Goal: Task Accomplishment & Management: Use online tool/utility

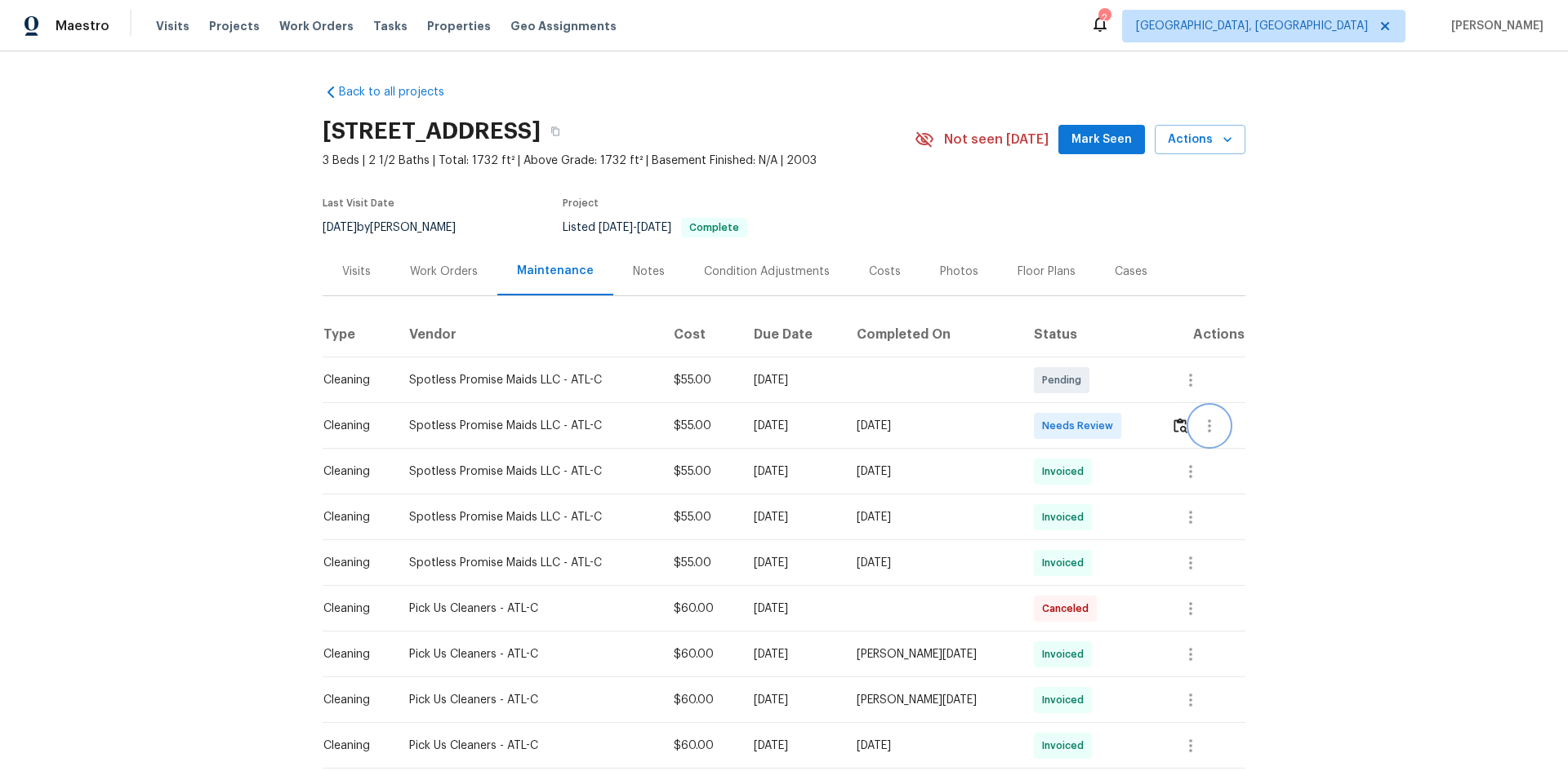
click at [844, 426] on button "button" at bounding box center [1210, 426] width 40 height 39
click at [844, 426] on div at bounding box center [784, 385] width 1568 height 771
click at [844, 425] on td at bounding box center [1202, 425] width 87 height 46
click at [844, 421] on td at bounding box center [1202, 425] width 87 height 46
click at [844, 426] on button "button" at bounding box center [1180, 426] width 19 height 39
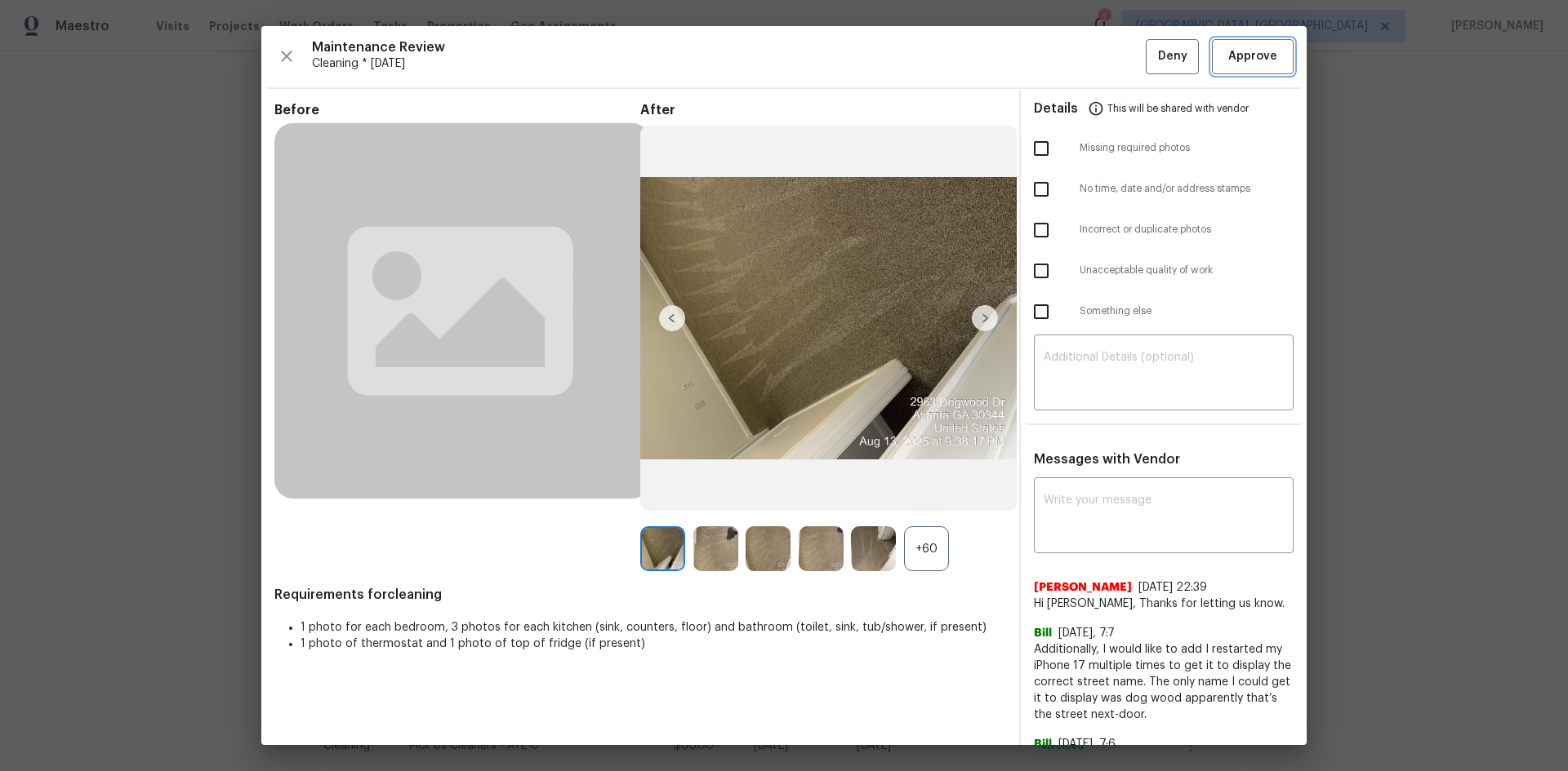
click at [844, 46] on button "Approve" at bounding box center [1253, 57] width 82 height 35
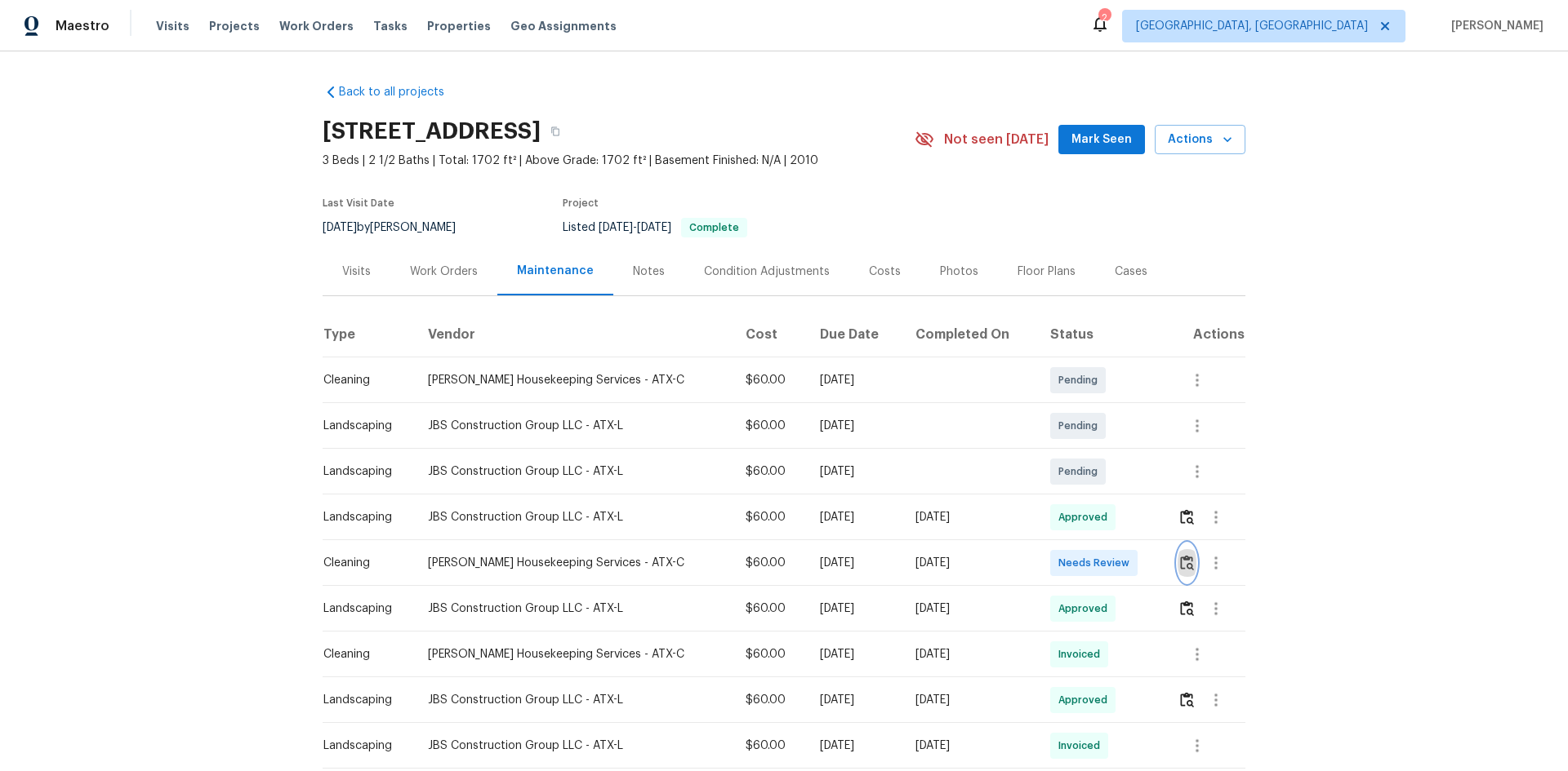
click at [844, 493] on img "button" at bounding box center [1186, 562] width 13 height 15
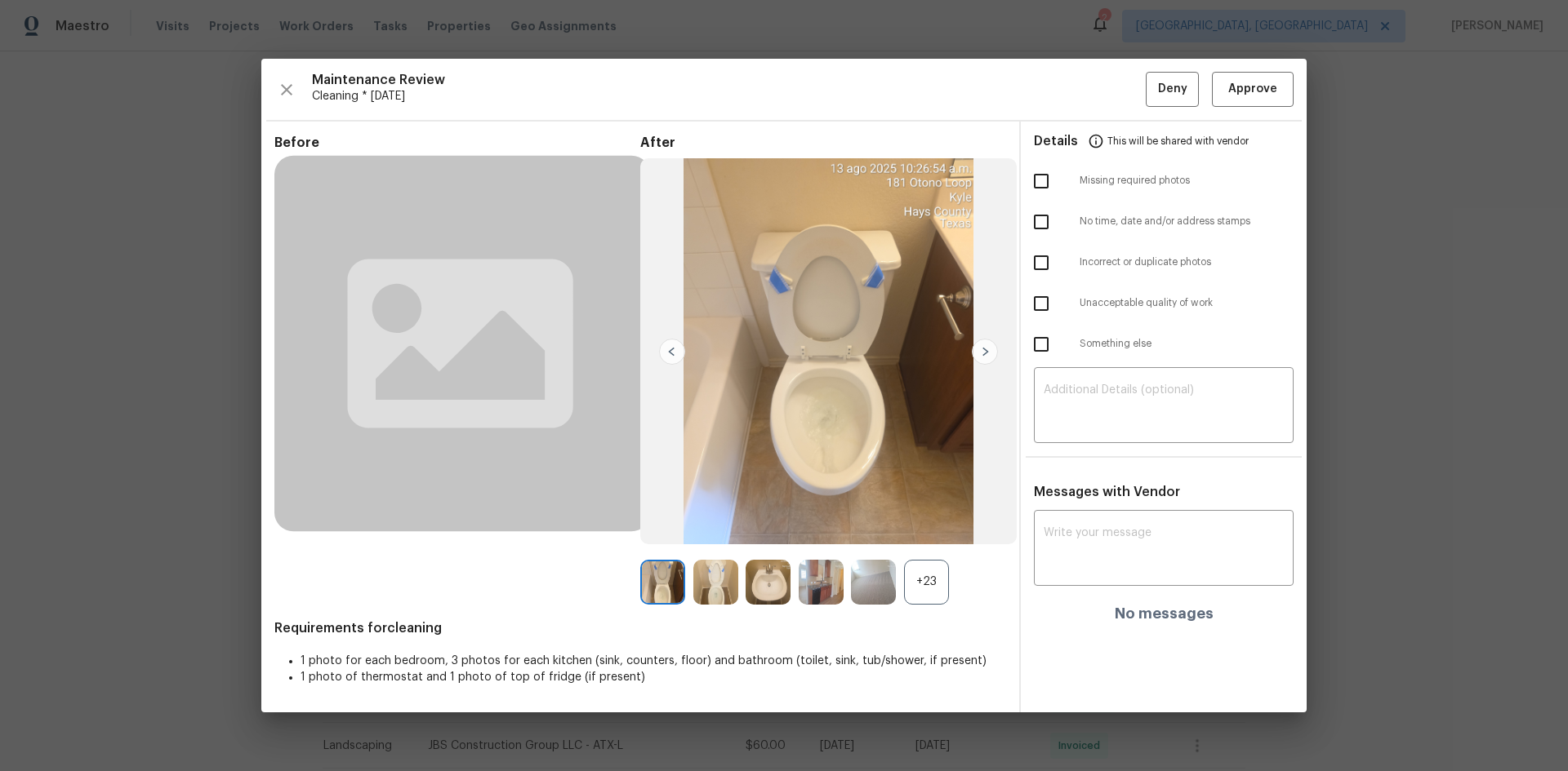
click at [844, 191] on input "checkbox" at bounding box center [1041, 181] width 34 height 34
checkbox input "true"
click at [844, 302] on input "checkbox" at bounding box center [1041, 303] width 34 height 34
checkbox input "true"
click at [844, 416] on textarea at bounding box center [1163, 407] width 240 height 46
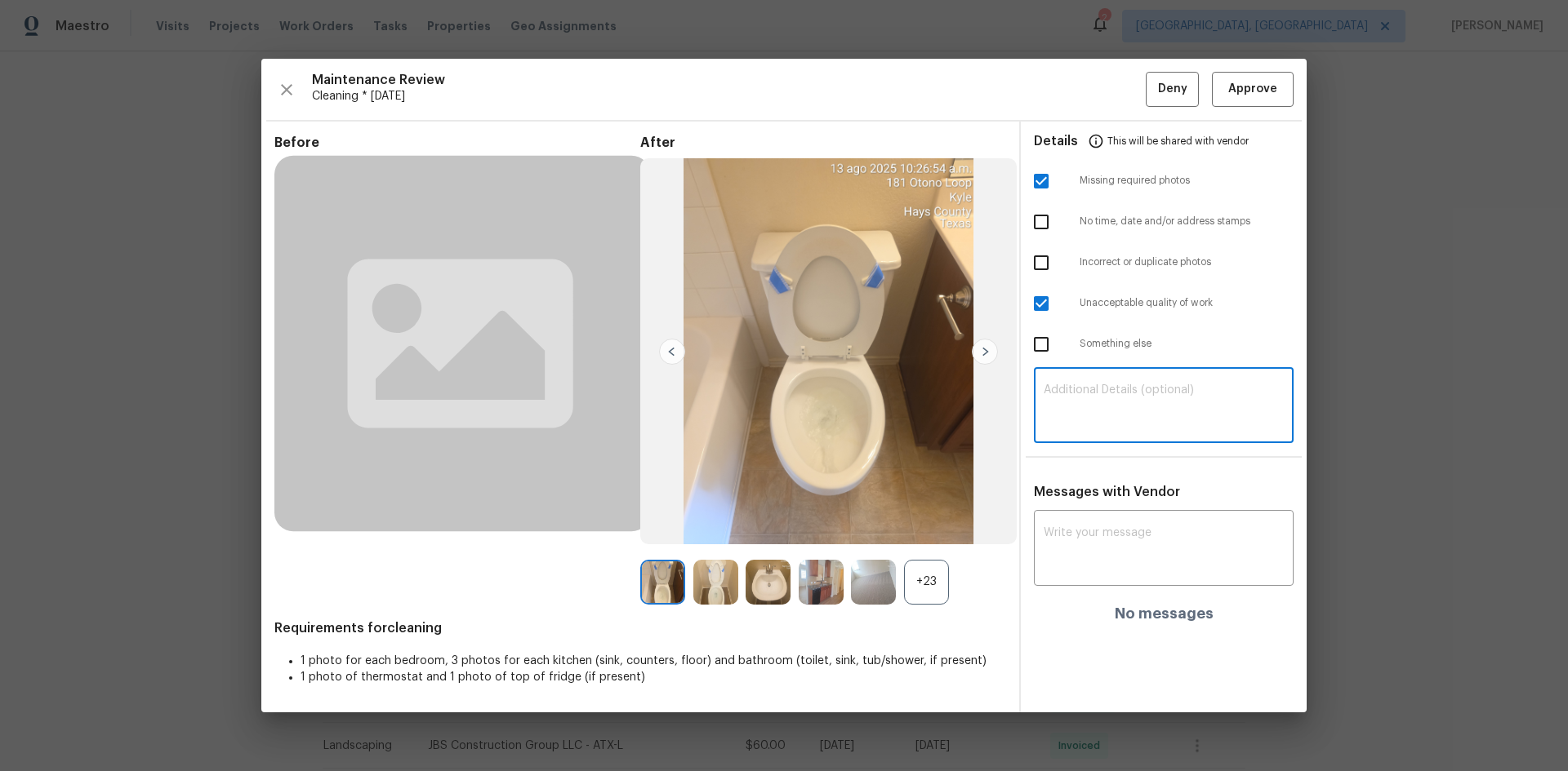
paste textarea "Maintenance Audit Team: Hello! Unfortunately, this cleaning visit completed on …"
click at [844, 401] on textarea "Maintenance Audit Team: Hello! Unfortunately, this cleaning visit completed on …" at bounding box center [1163, 407] width 240 height 46
type textarea "Maintenance Audit Team: Hello! Unfortunately, this cleaning visit completed on …"
click at [844, 493] on textarea at bounding box center [1163, 550] width 240 height 46
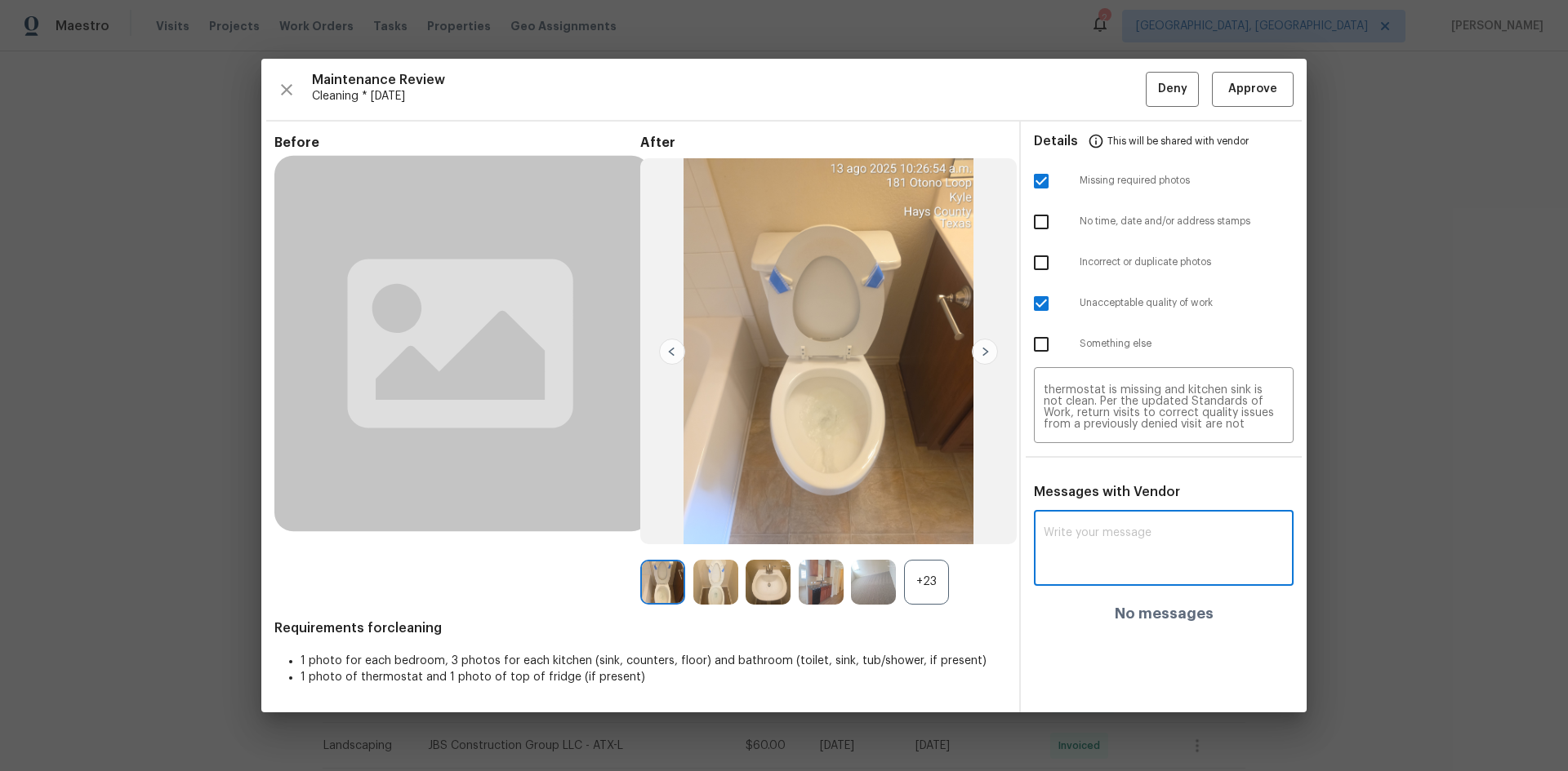
paste textarea "Maintenance Audit Team: Hello! Unfortunately, this cleaning visit completed on …"
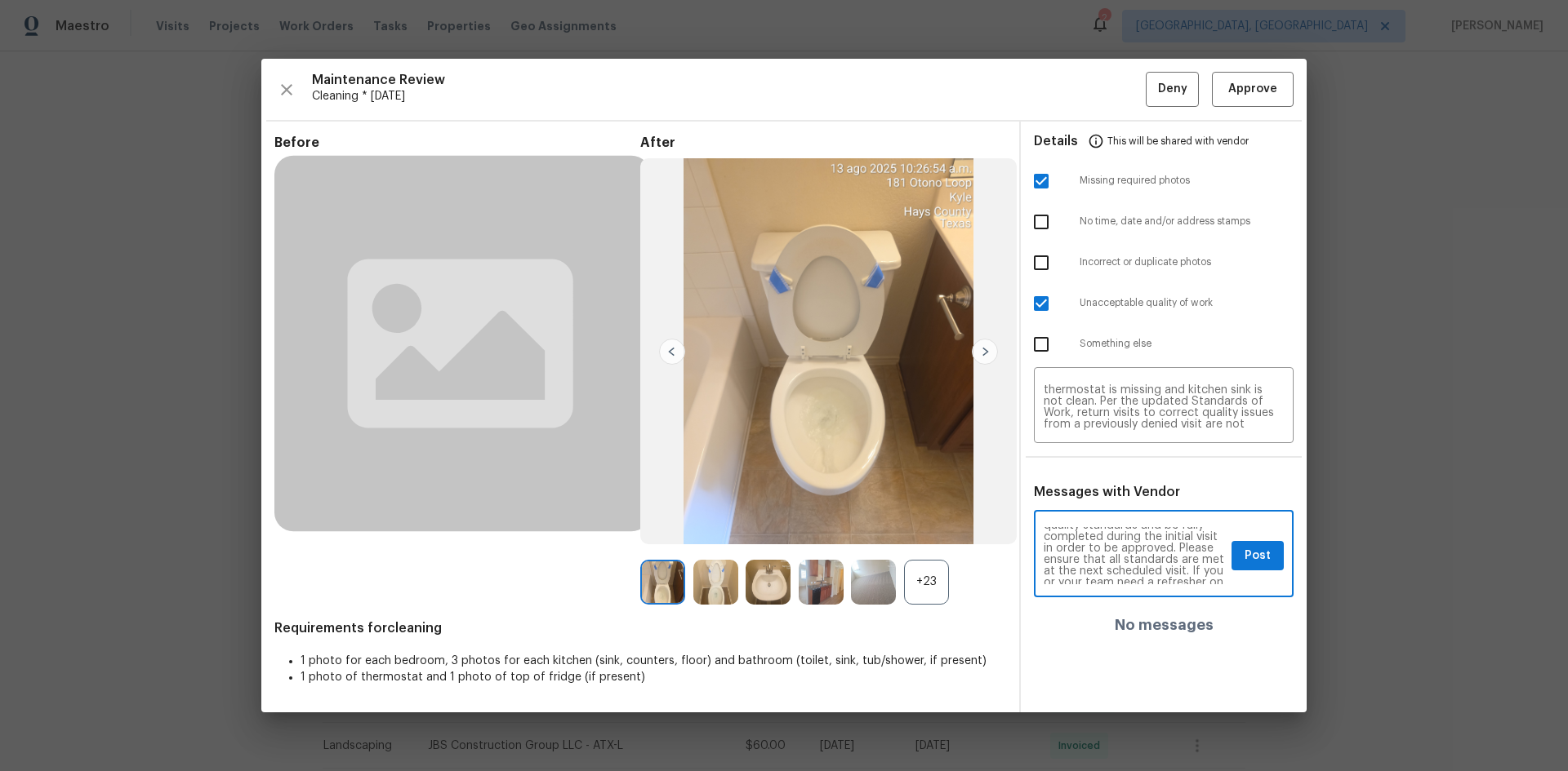
scroll to position [42, 0]
type textarea "Maintenance Audit Team: Hello! Unfortunately, this cleaning visit completed on …"
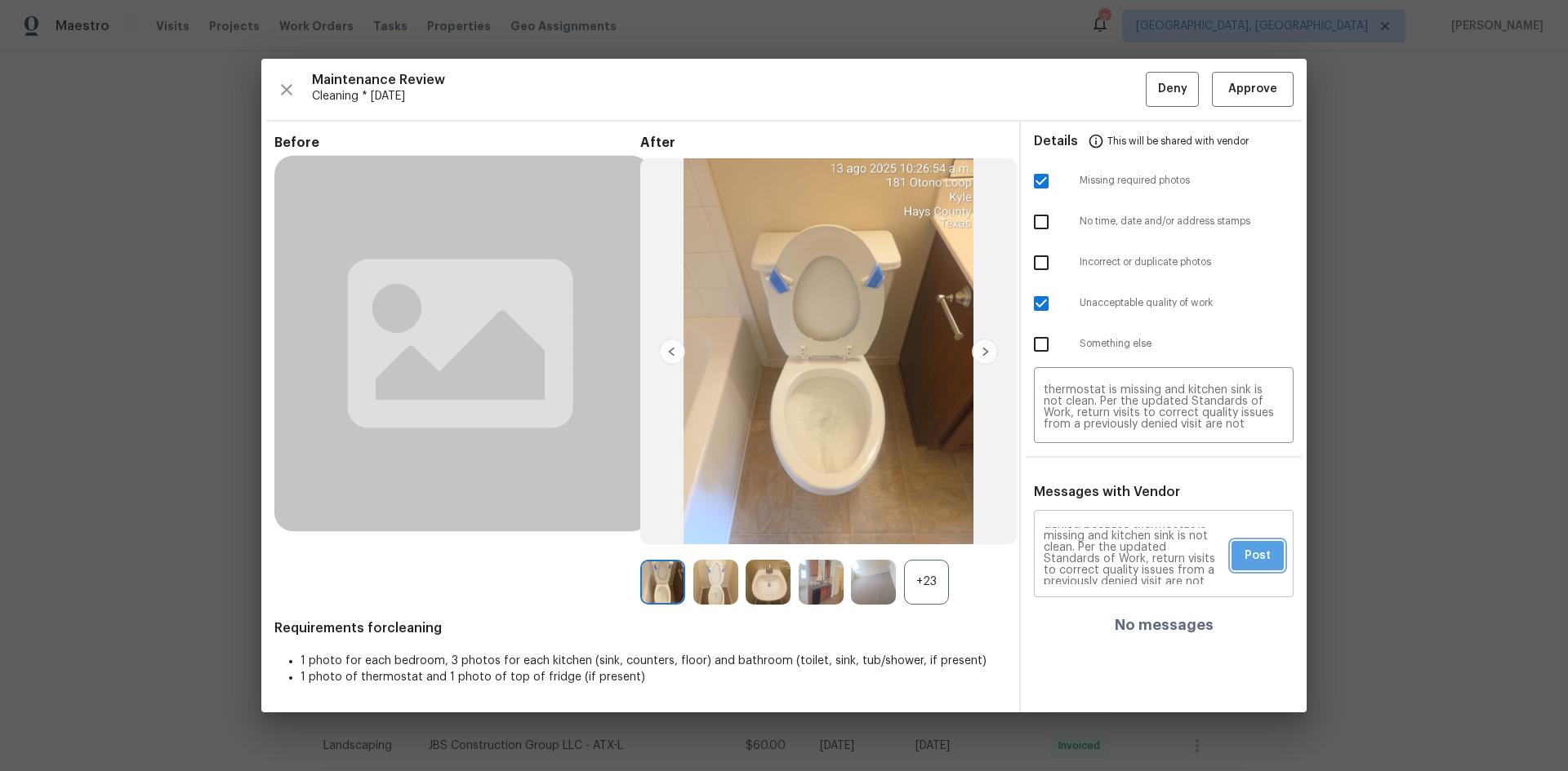
click at [844, 493] on span "Post" at bounding box center [1257, 556] width 26 height 21
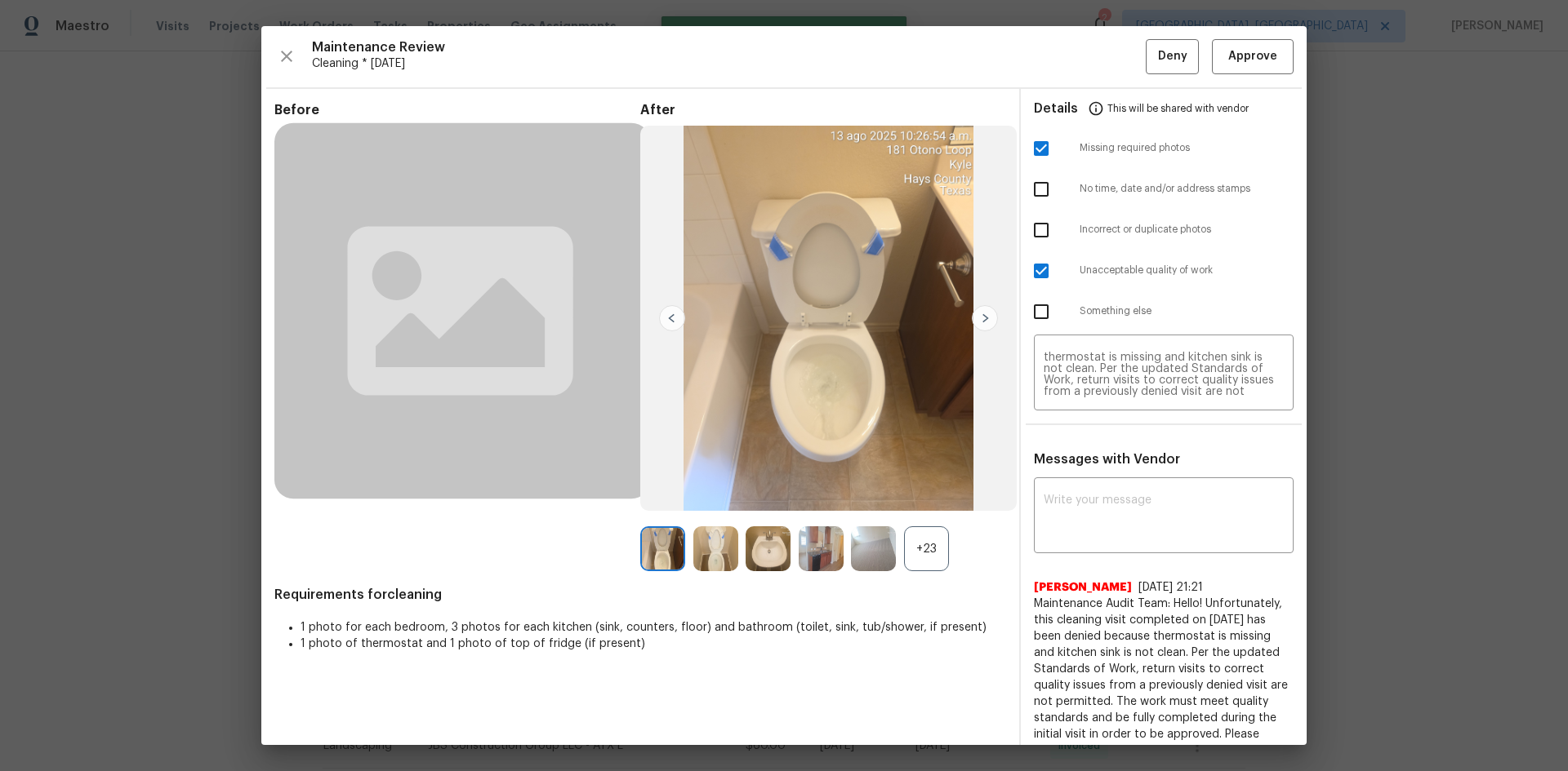
scroll to position [0, 0]
click at [844, 77] on div "Maintenance Review Cleaning * Mon, Aug 11 Deny Approve Before After +23 Require…" at bounding box center [784, 385] width 1045 height 719
click at [844, 66] on span "Deny" at bounding box center [1173, 57] width 30 height 21
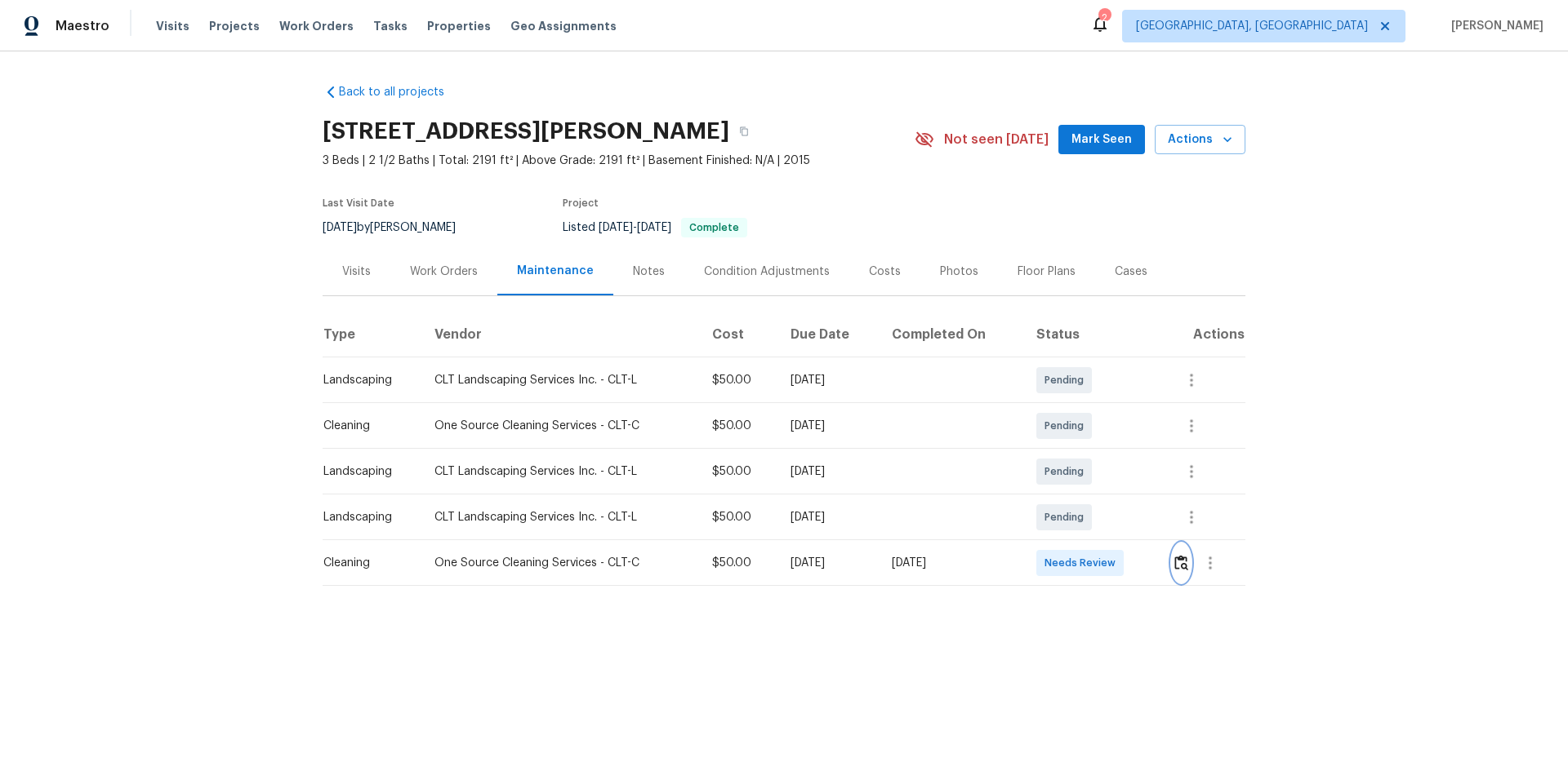
click at [1114, 516] on button "button" at bounding box center [1181, 564] width 19 height 39
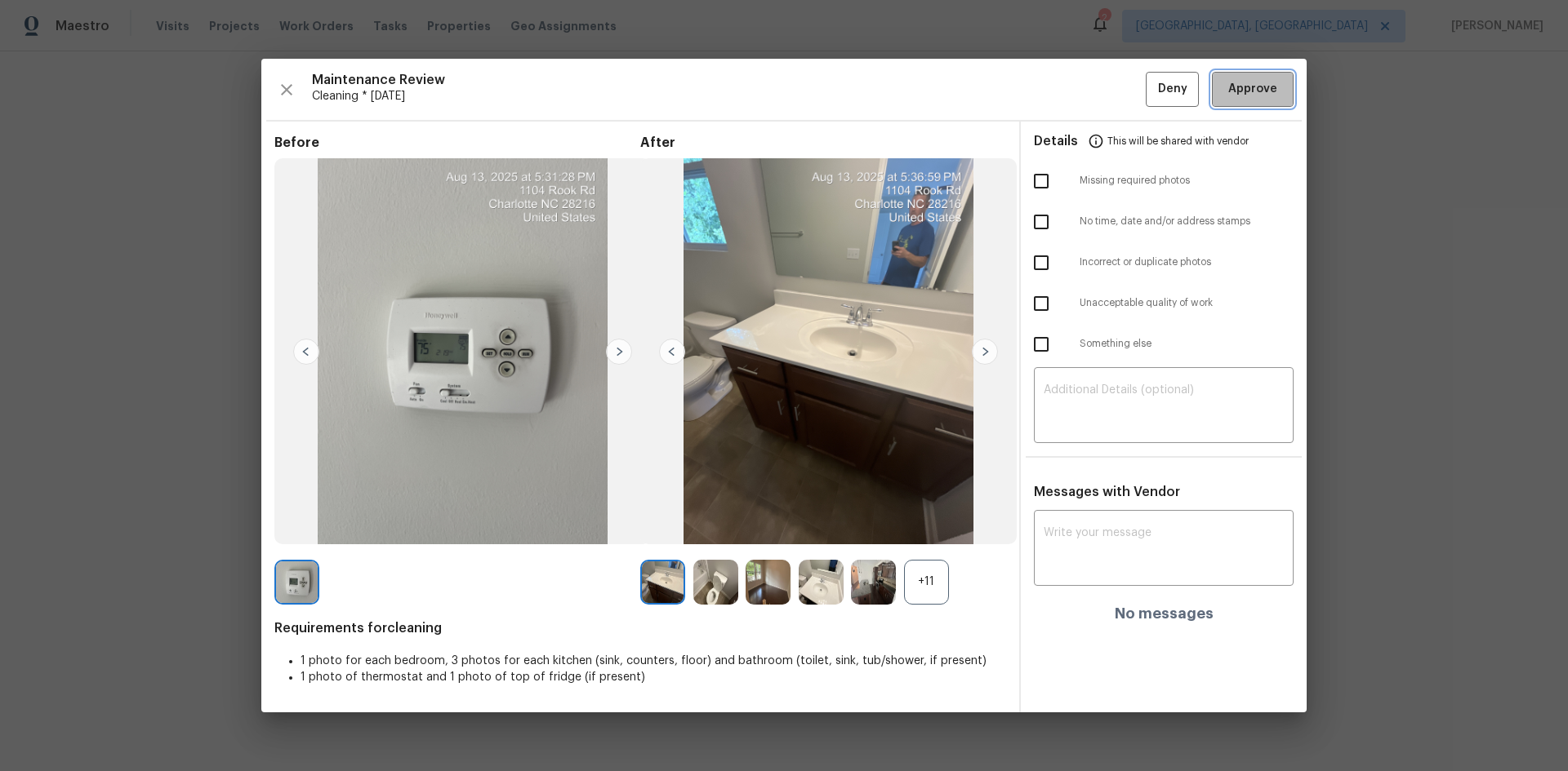
click at [1114, 104] on button "Approve" at bounding box center [1253, 89] width 82 height 35
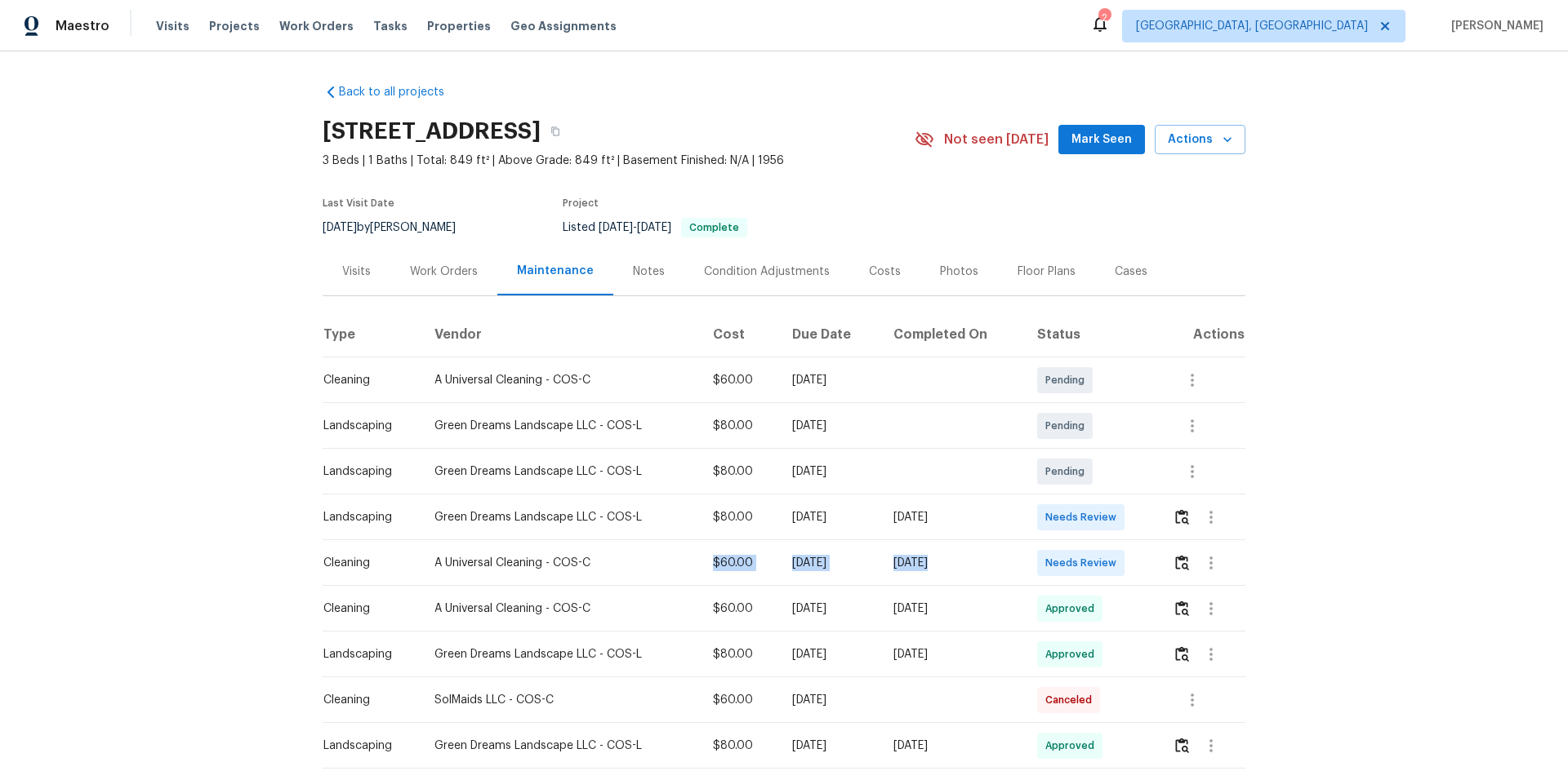
drag, startPoint x: 701, startPoint y: 545, endPoint x: 1151, endPoint y: 545, distance: 450.0
click at [1114, 516] on tr "Cleaning A Universal Cleaning - COS-C $60.00 Mon, Aug 11 2025 Wed, Aug 13 2025 …" at bounding box center [784, 563] width 923 height 46
click at [1114, 516] on img "button" at bounding box center [1182, 562] width 13 height 15
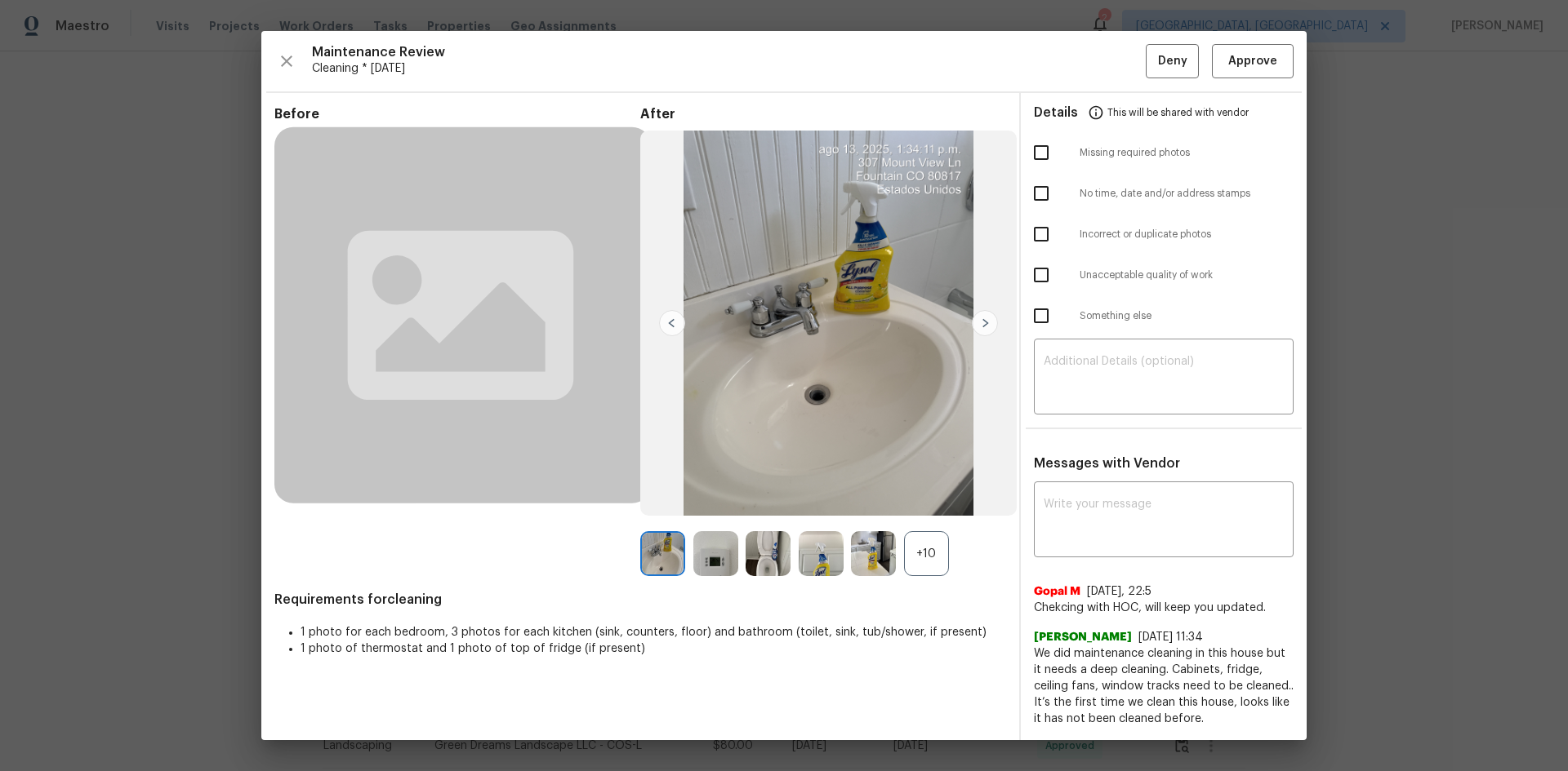
click at [1044, 278] on input "checkbox" at bounding box center [1041, 275] width 34 height 34
checkbox input "true"
click at [1114, 381] on textarea at bounding box center [1163, 379] width 240 height 46
paste textarea "Maintenance Audit Team: Hello! Unfortunately, this cleaning visit completed on …"
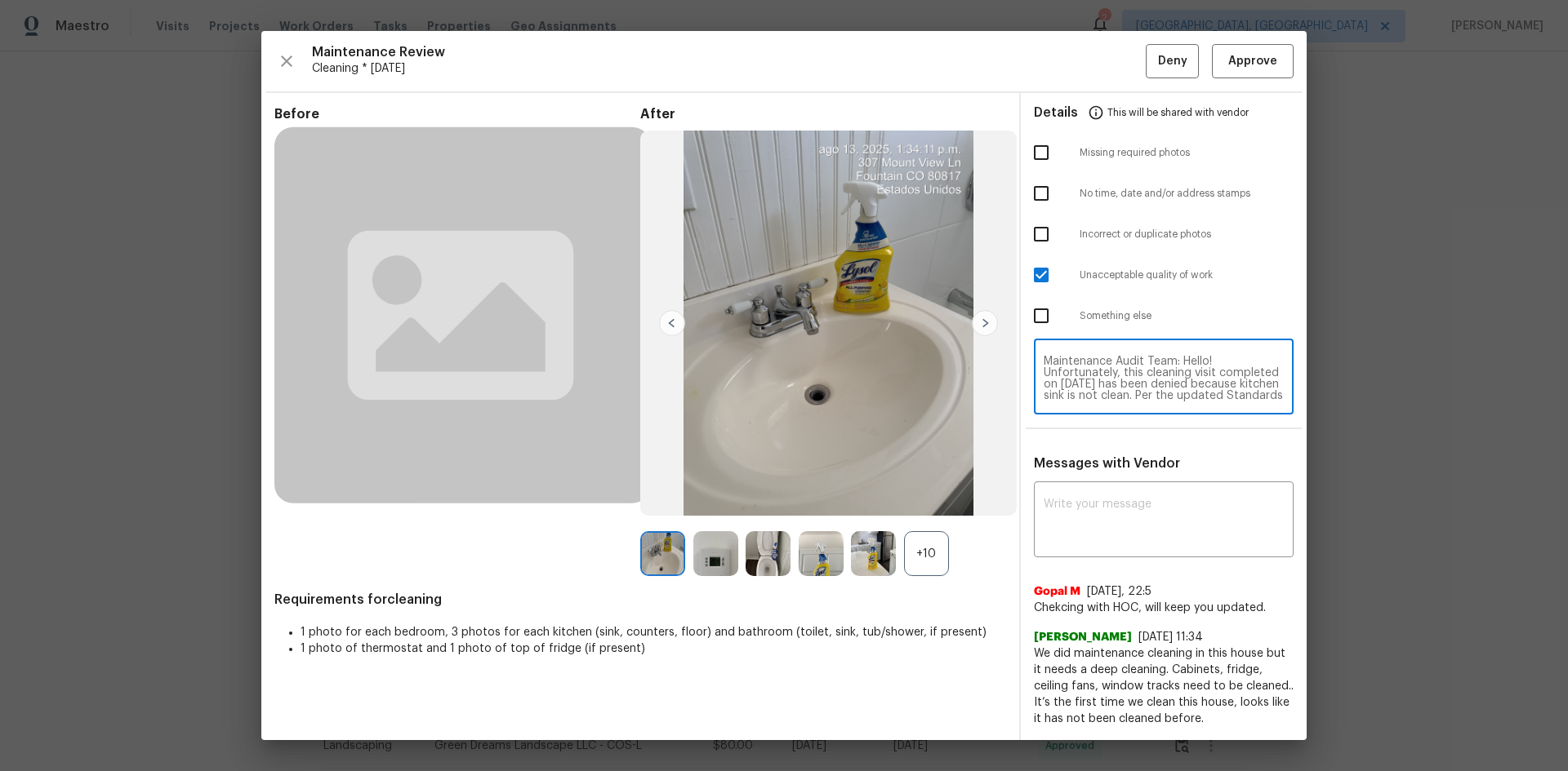
click at [1114, 371] on textarea "Maintenance Audit Team: Hello! Unfortunately, this cleaning visit completed on …" at bounding box center [1163, 379] width 240 height 46
type textarea "Maintenance Audit Team: Hello! Unfortunately, this cleaning visit completed on …"
click at [1114, 508] on textarea at bounding box center [1163, 521] width 240 height 46
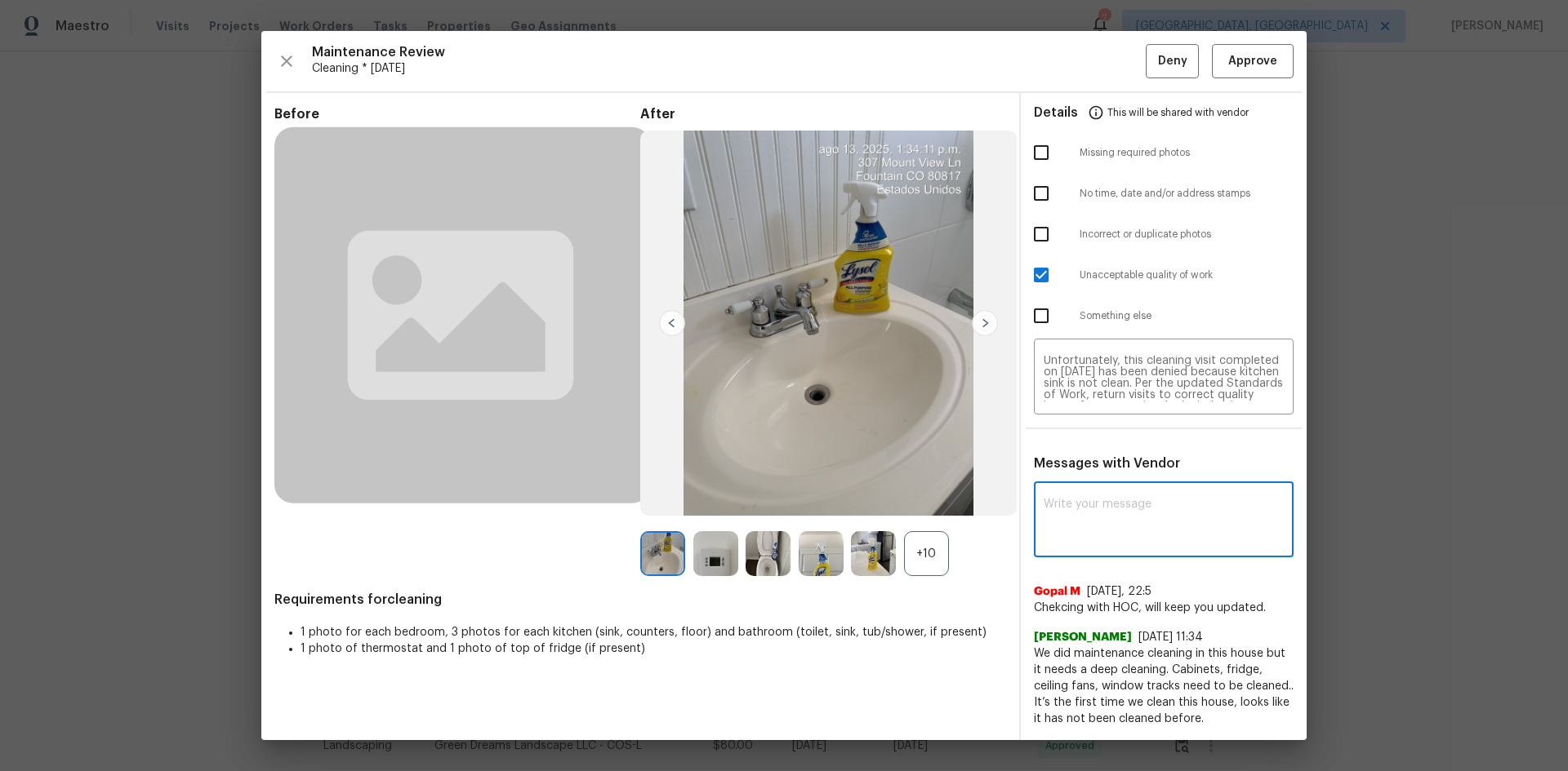
paste textarea "Maintenance Audit Team: Hello! Unfortunately, this cleaning visit completed on …"
type textarea "Maintenance Audit Team: Hello! Unfortunately, this cleaning visit completed on …"
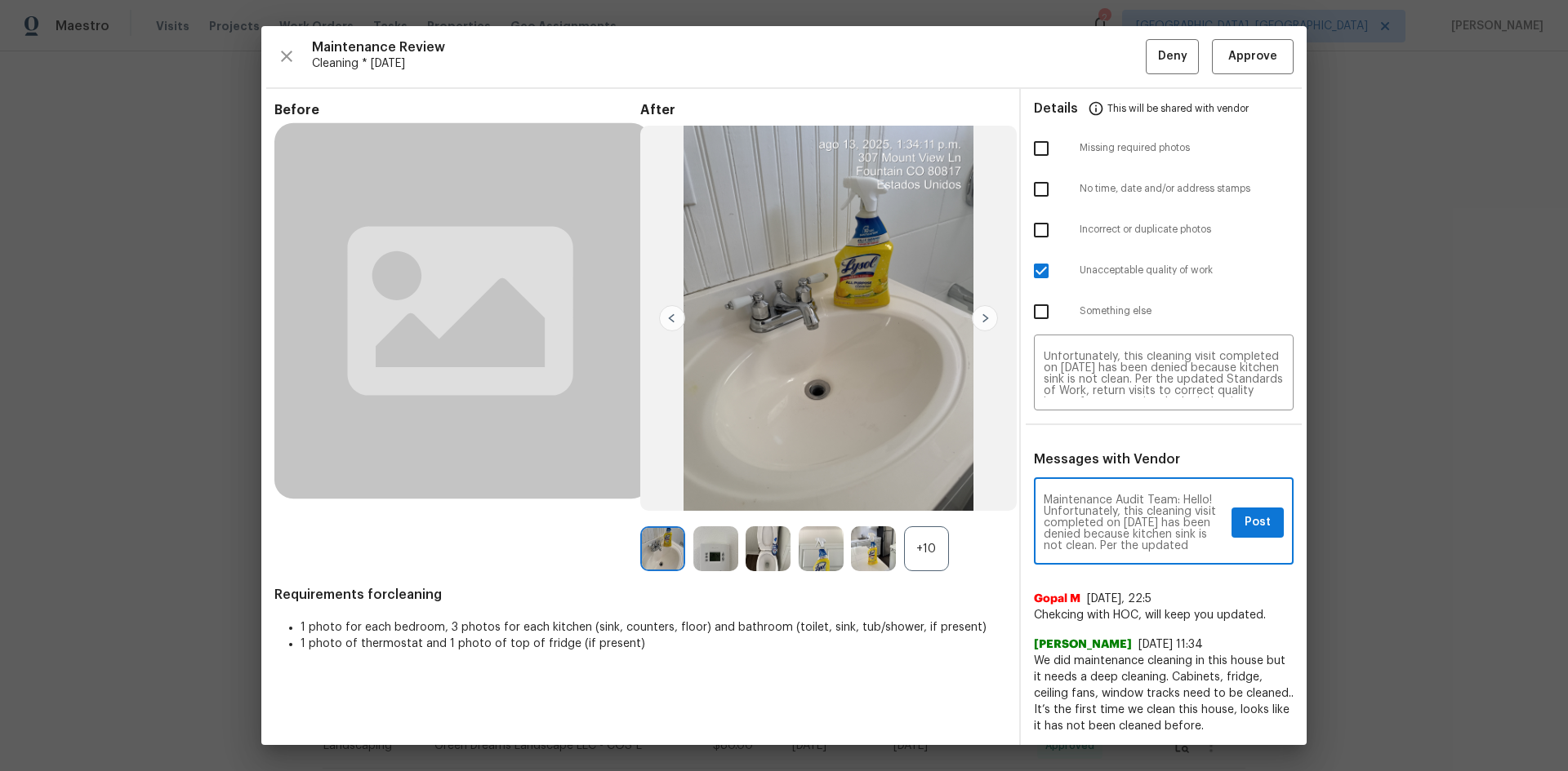
scroll to position [206, 0]
click at [1114, 516] on textarea "Maintenance Audit Team: Hello! Unfortunately, this cleaning visit completed on …" at bounding box center [1134, 523] width 181 height 57
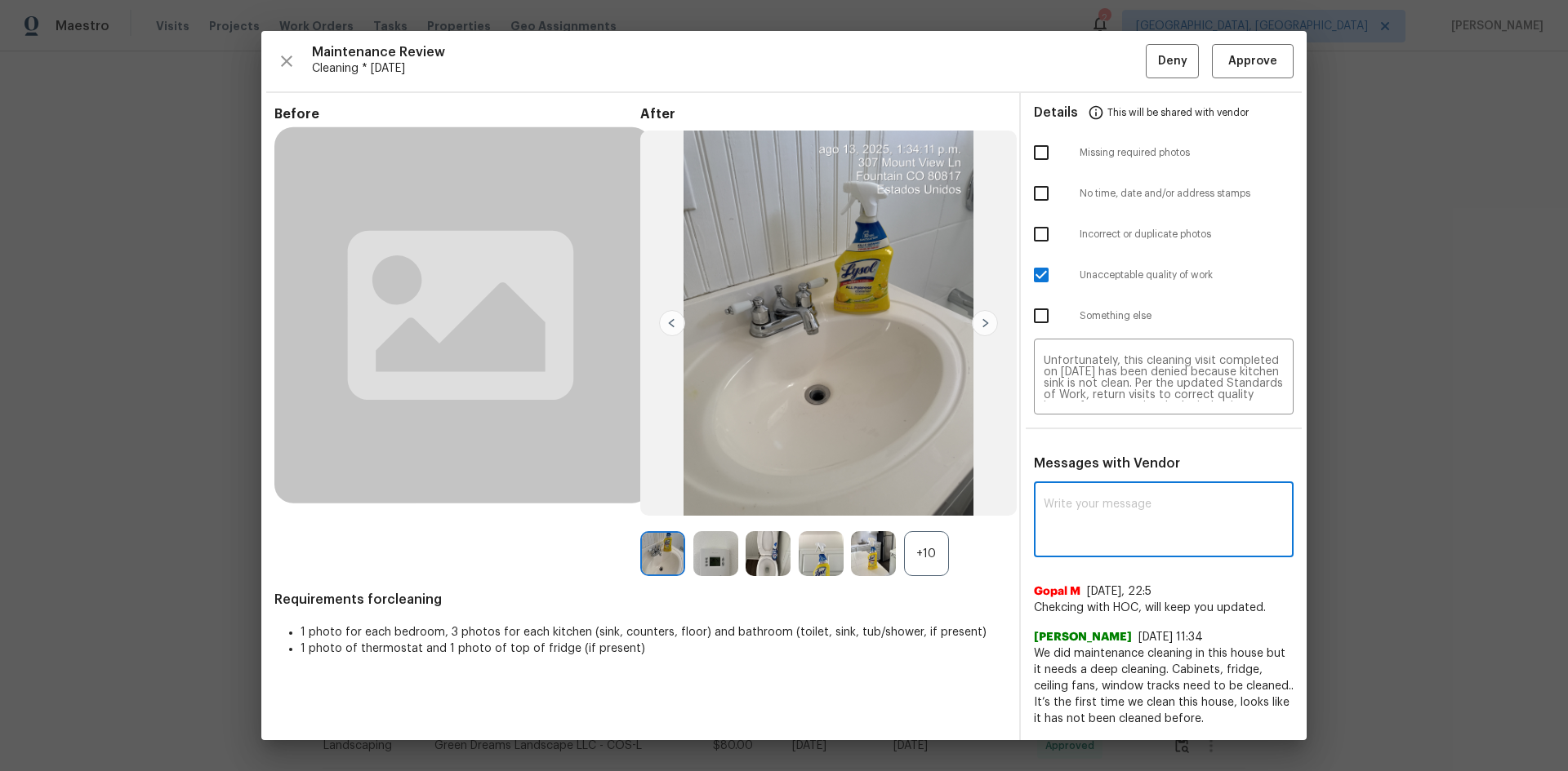
paste textarea "Maintenance Audit Team: Hello! Unfortunately, this cleaning visit completed on …"
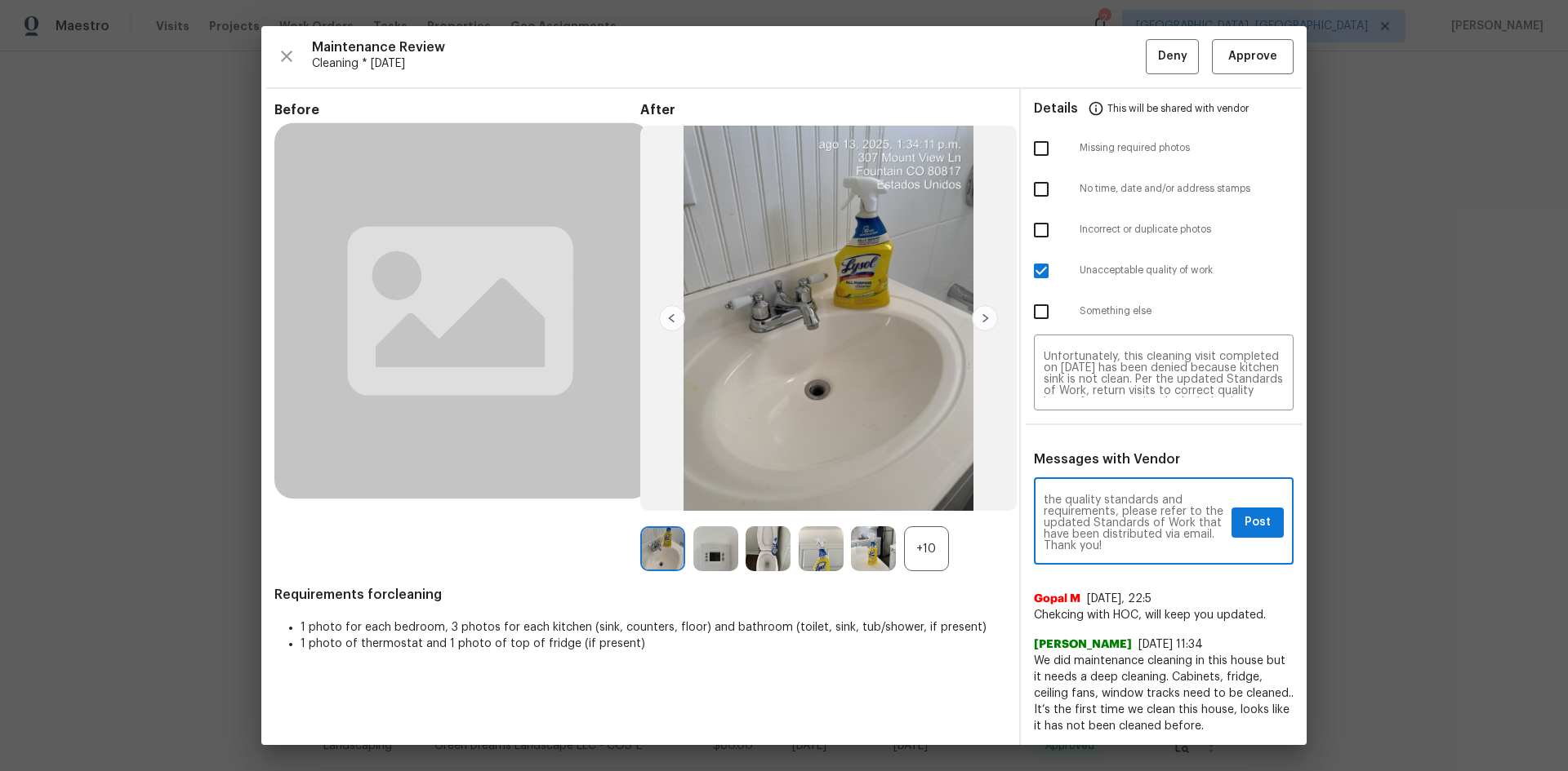
type textarea "Maintenance Audit Team: Hello! Unfortunately, this cleaning visit completed on …"
click at [1114, 516] on span "Post" at bounding box center [1257, 522] width 26 height 21
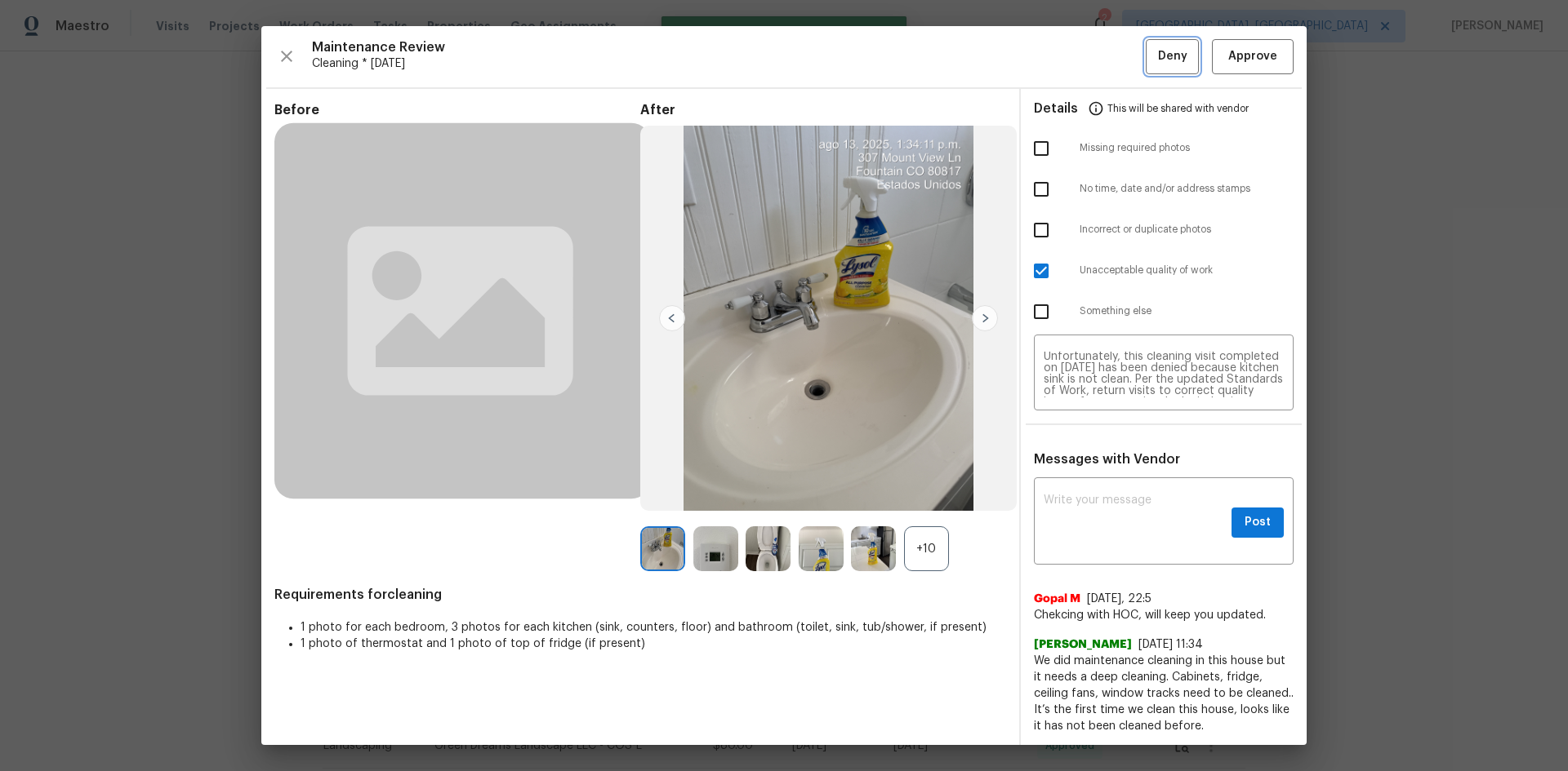
click at [1114, 54] on span "Deny" at bounding box center [1173, 57] width 30 height 21
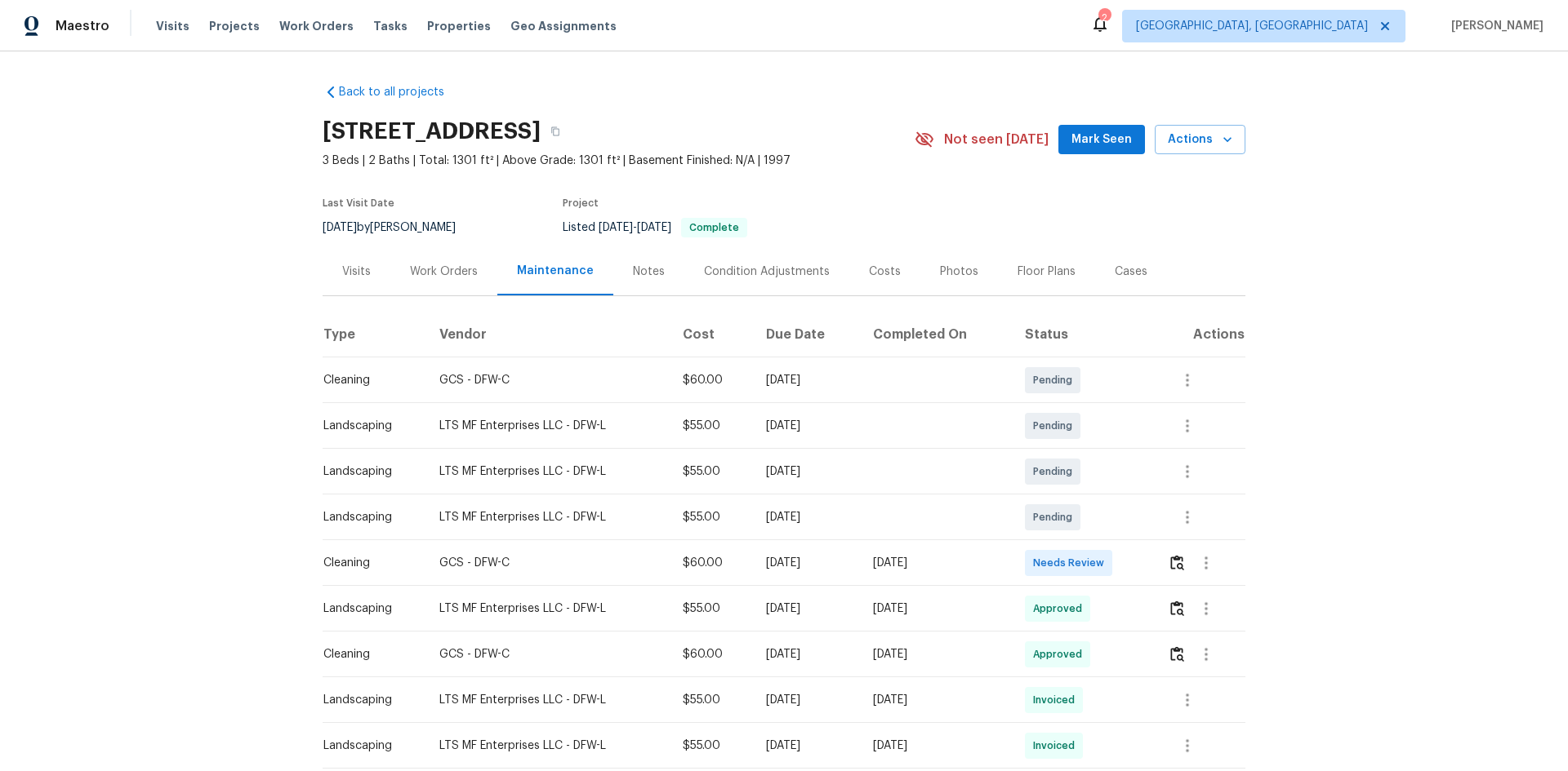
drag, startPoint x: 607, startPoint y: 570, endPoint x: 1150, endPoint y: 582, distance: 543.1
click at [1114, 516] on tr "Cleaning GCS - DFW-C $60.00 [DATE] [DATE] Needs Review" at bounding box center [784, 563] width 923 height 46
click at [1114, 516] on td at bounding box center [1200, 563] width 91 height 46
click at [1114, 516] on button "button" at bounding box center [1206, 564] width 40 height 39
click at [1114, 516] on div at bounding box center [784, 385] width 1568 height 771
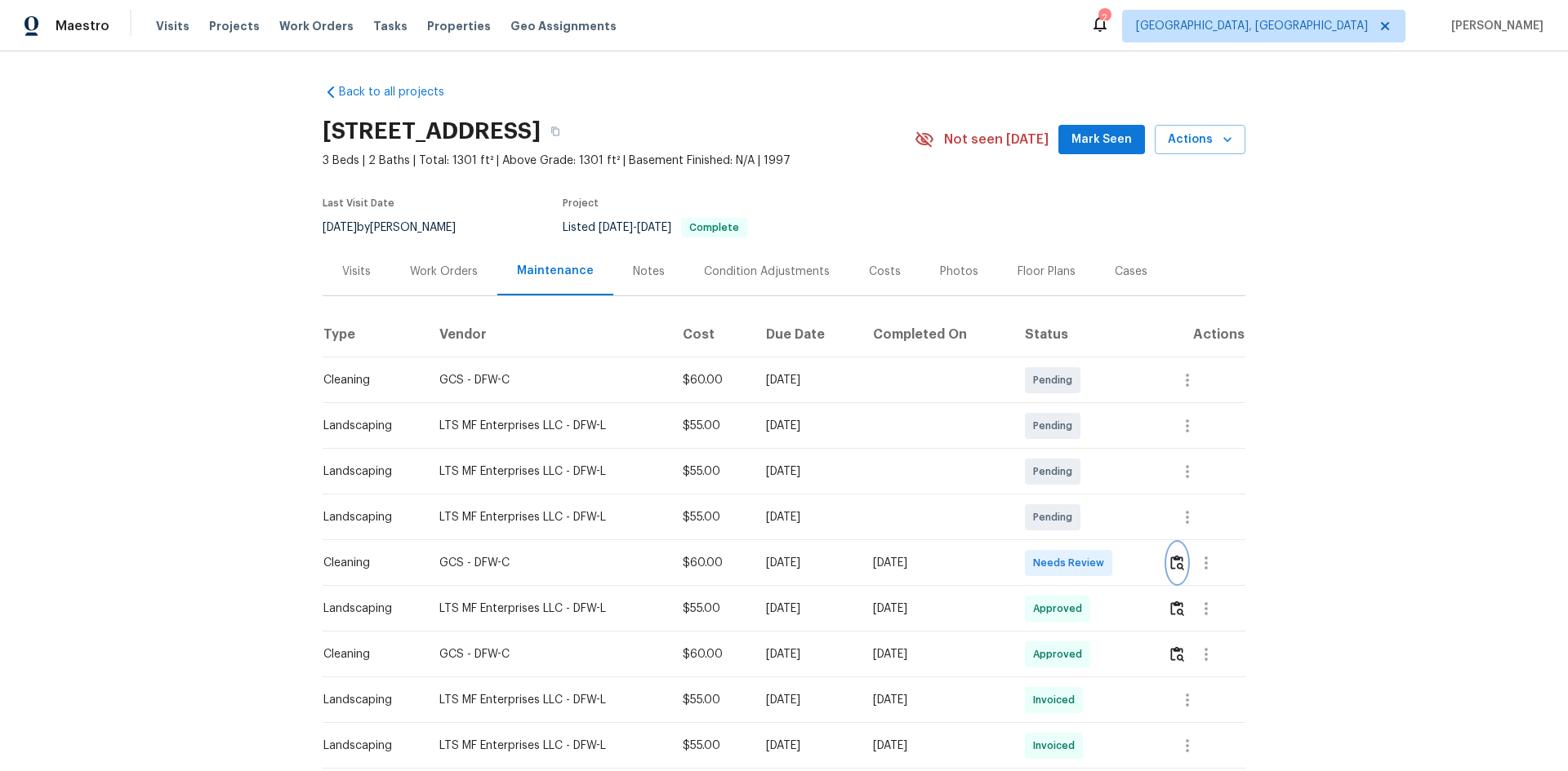
click at [1114, 516] on img "button" at bounding box center [1176, 562] width 13 height 15
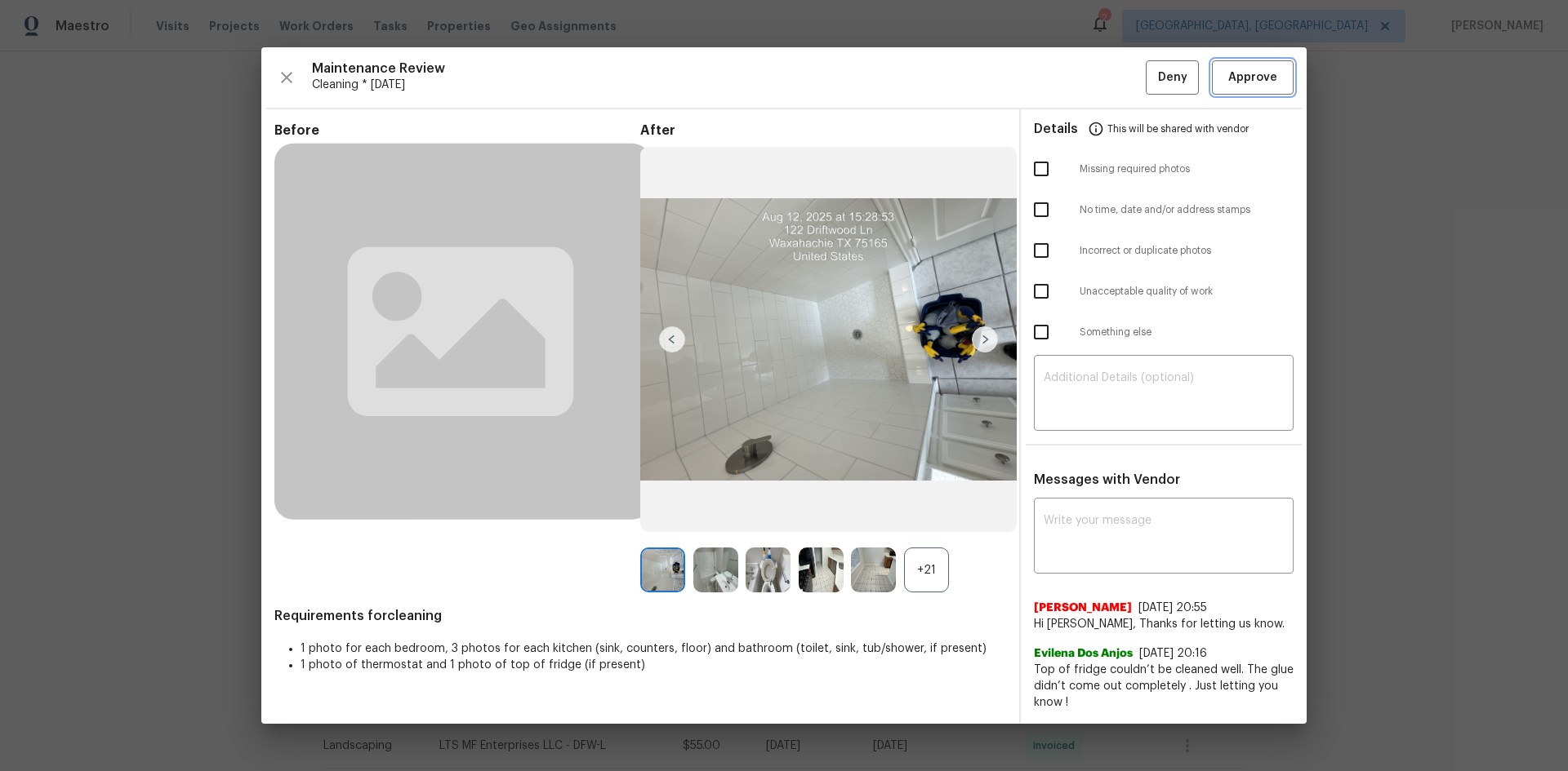
click at [1114, 63] on button "Approve" at bounding box center [1253, 77] width 82 height 35
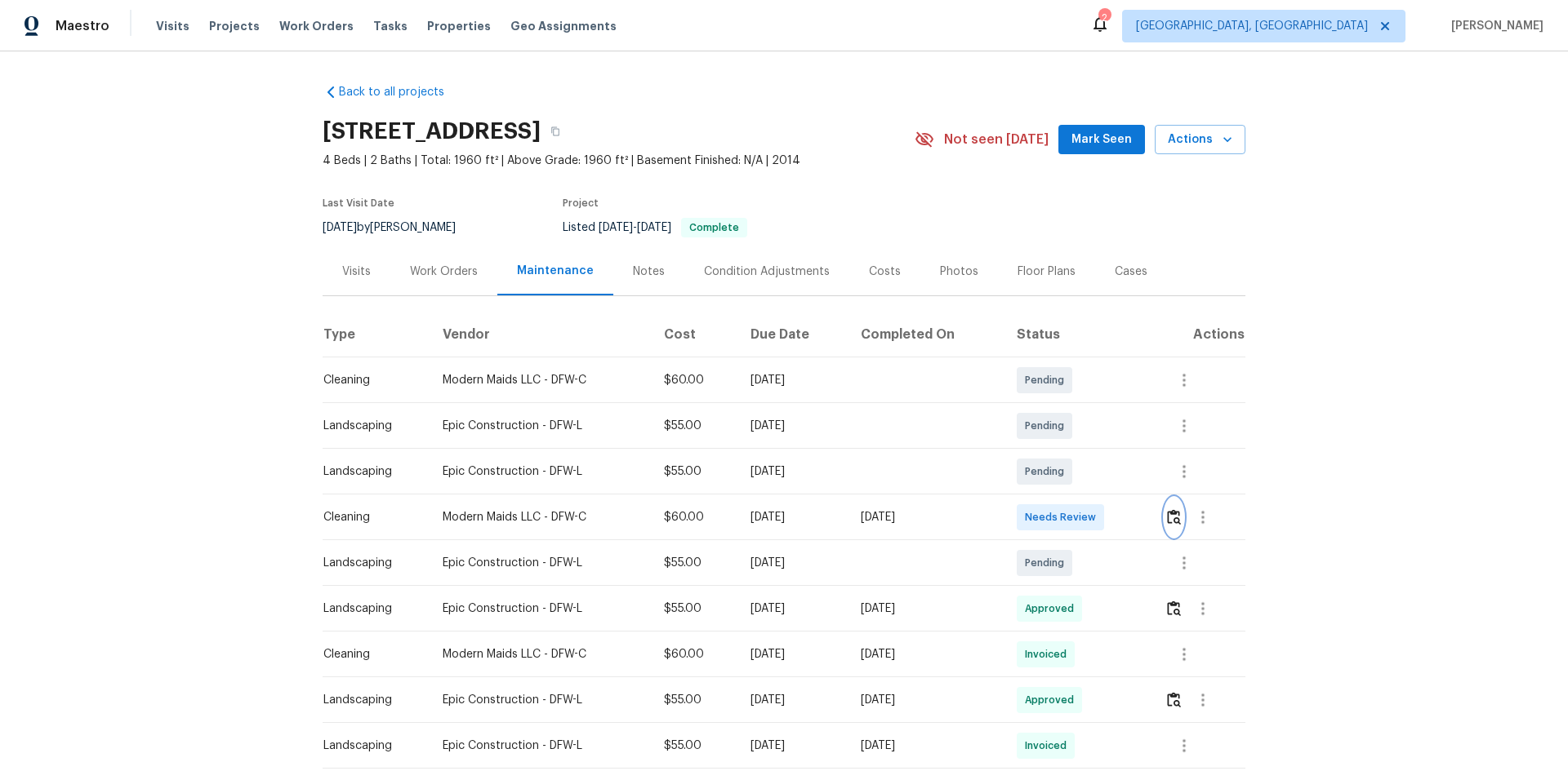
click at [1114, 516] on button "button" at bounding box center [1174, 518] width 19 height 39
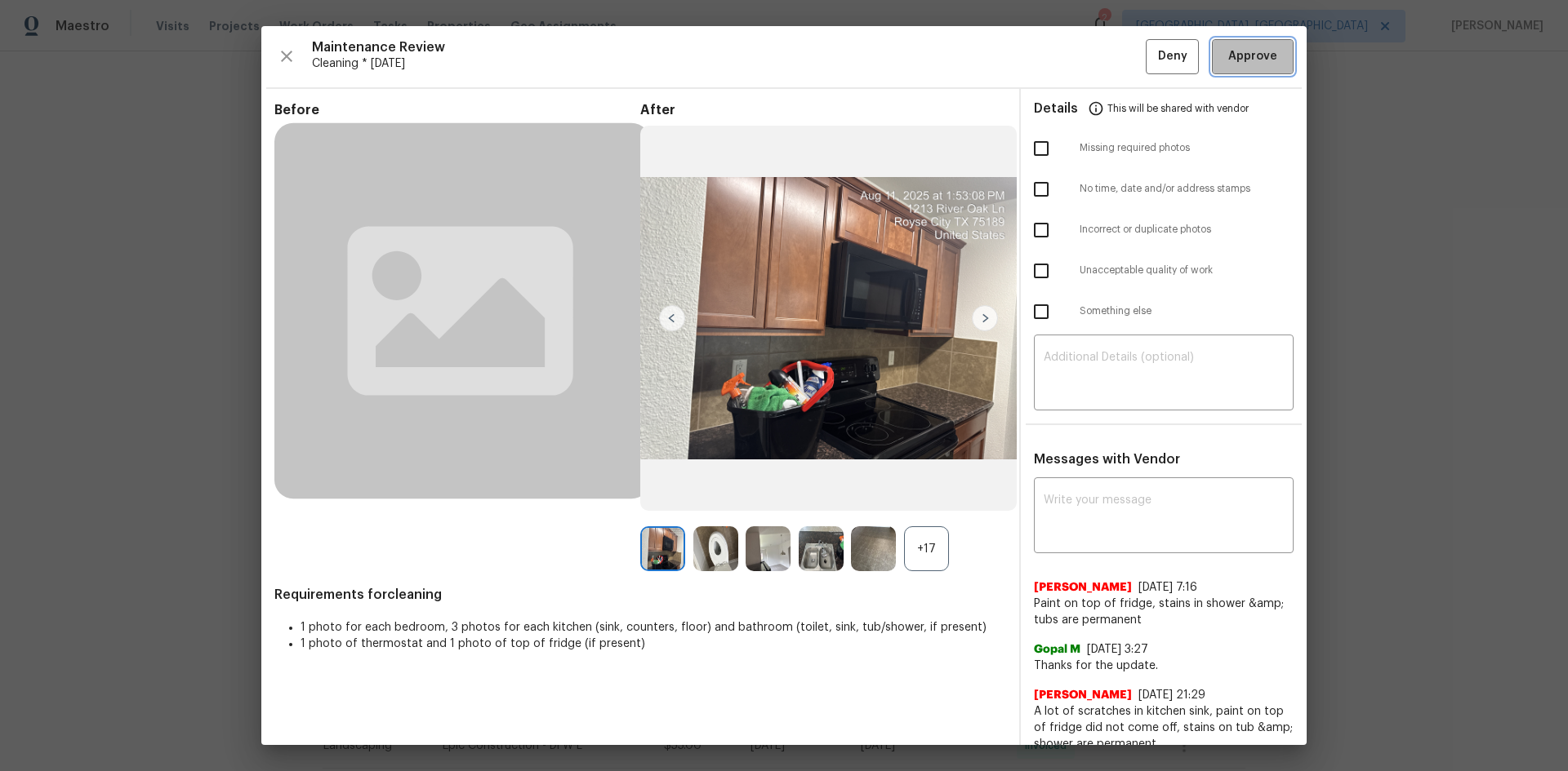
click at [1114, 73] on button "Approve" at bounding box center [1253, 57] width 82 height 35
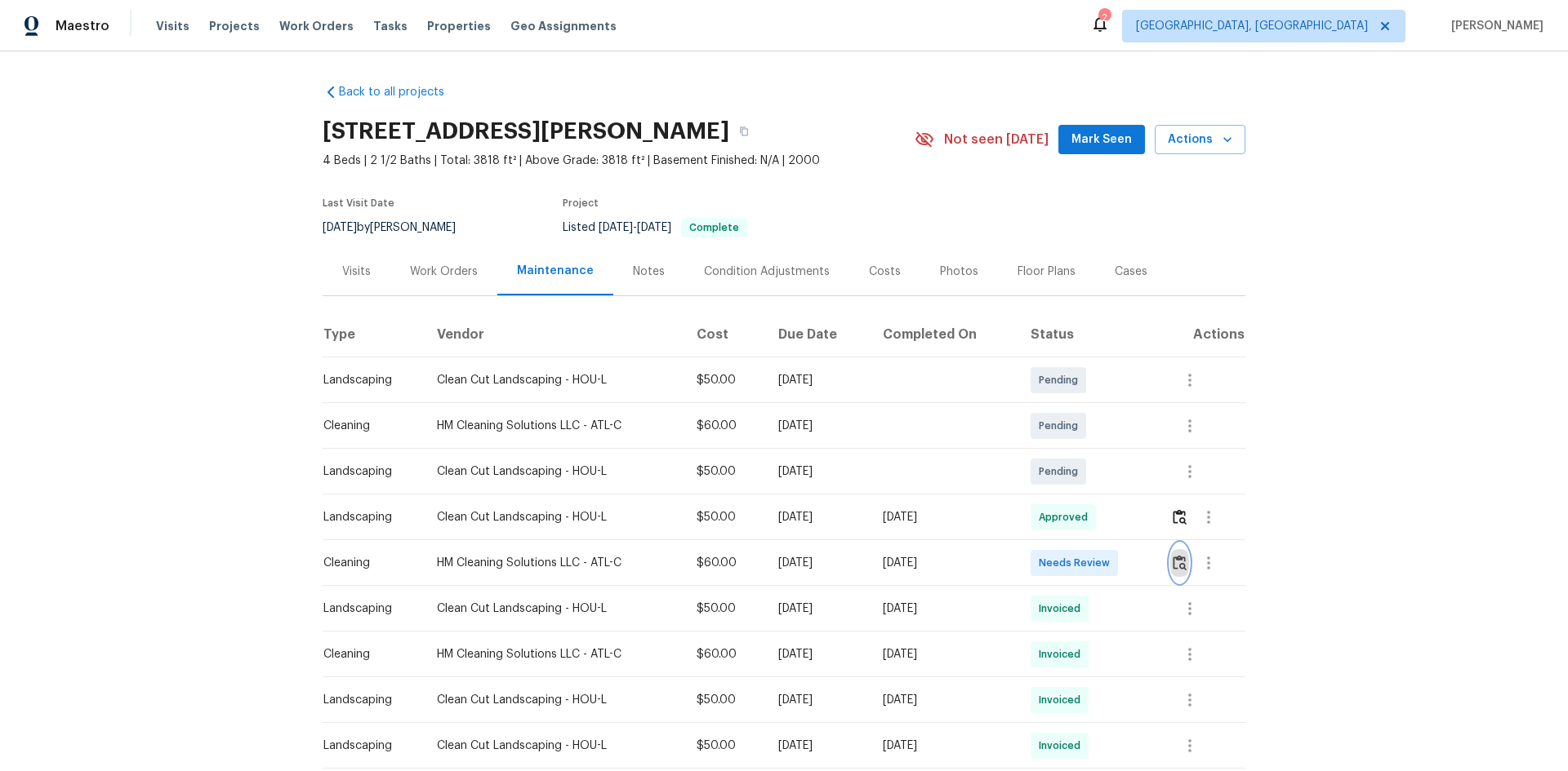
click at [1114, 516] on img "button" at bounding box center [1179, 562] width 13 height 15
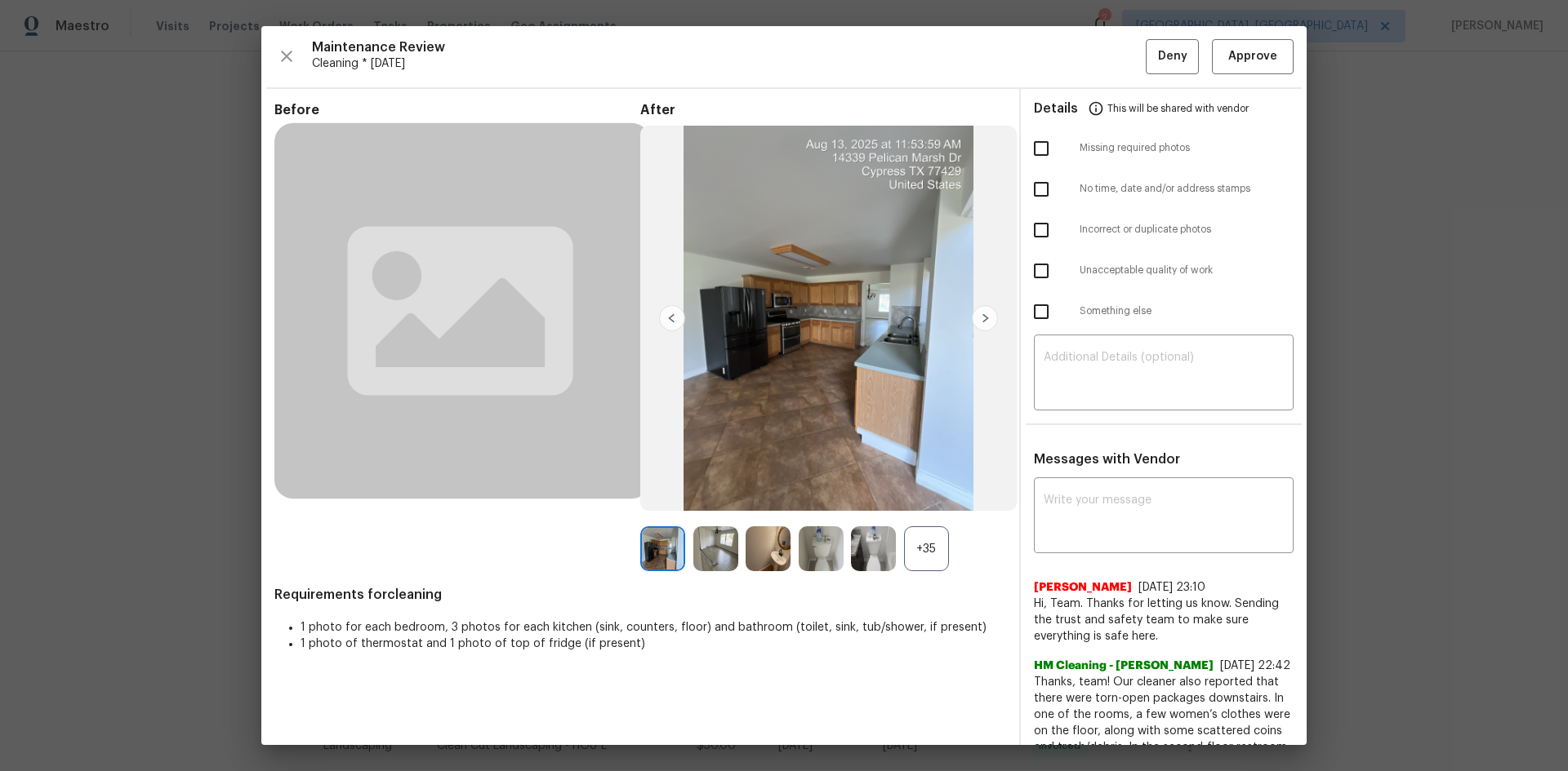
click at [1034, 268] on input "checkbox" at bounding box center [1041, 271] width 34 height 34
checkbox input "true"
click at [1114, 390] on textarea at bounding box center [1163, 374] width 240 height 46
paste textarea "Maintenance Audit Team: Hello! Unfortunately, this cleaning visit completed on …"
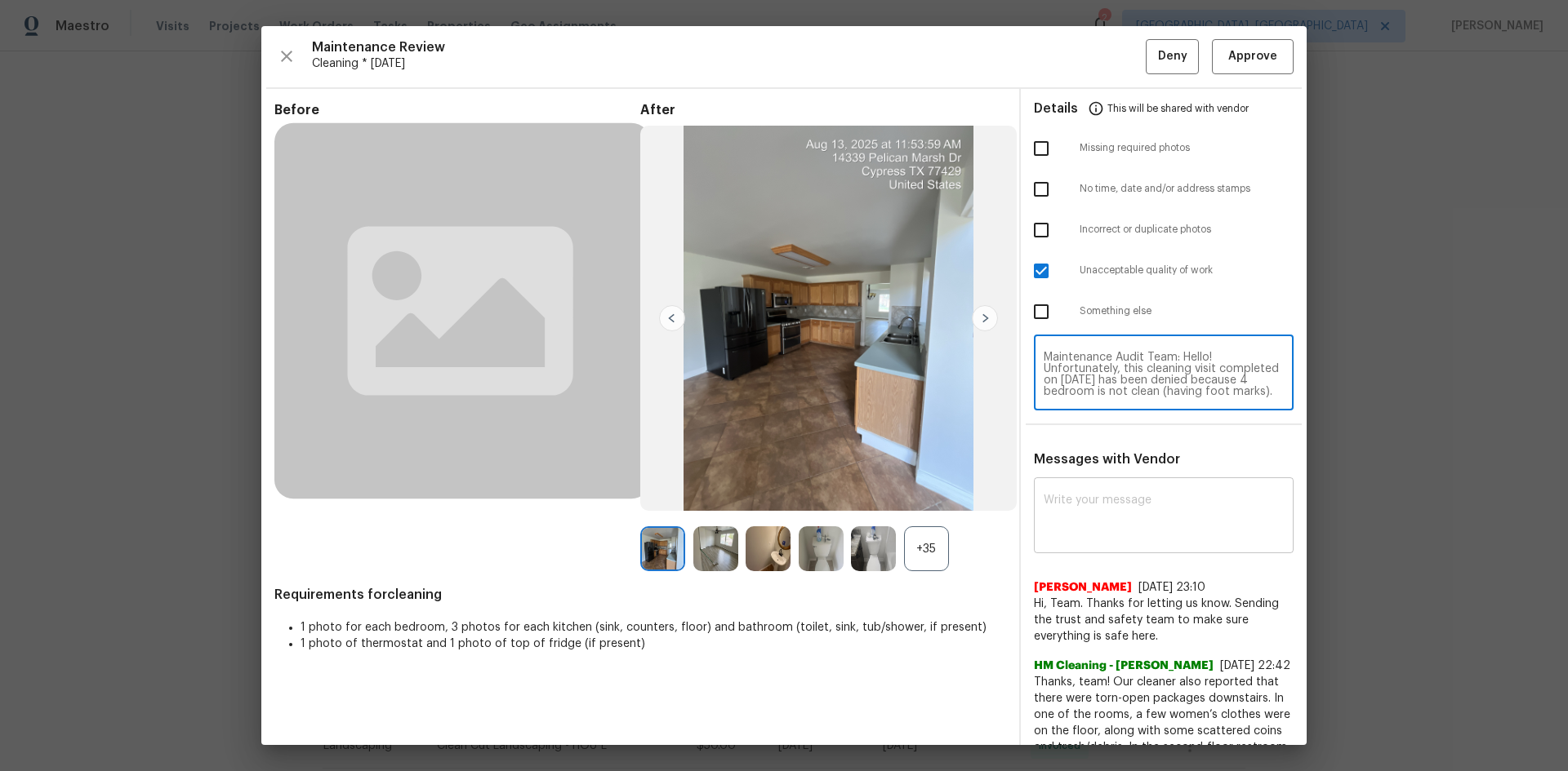
type textarea "Maintenance Audit Team: Hello! Unfortunately, this cleaning visit completed on …"
click at [1114, 516] on textarea at bounding box center [1163, 517] width 240 height 46
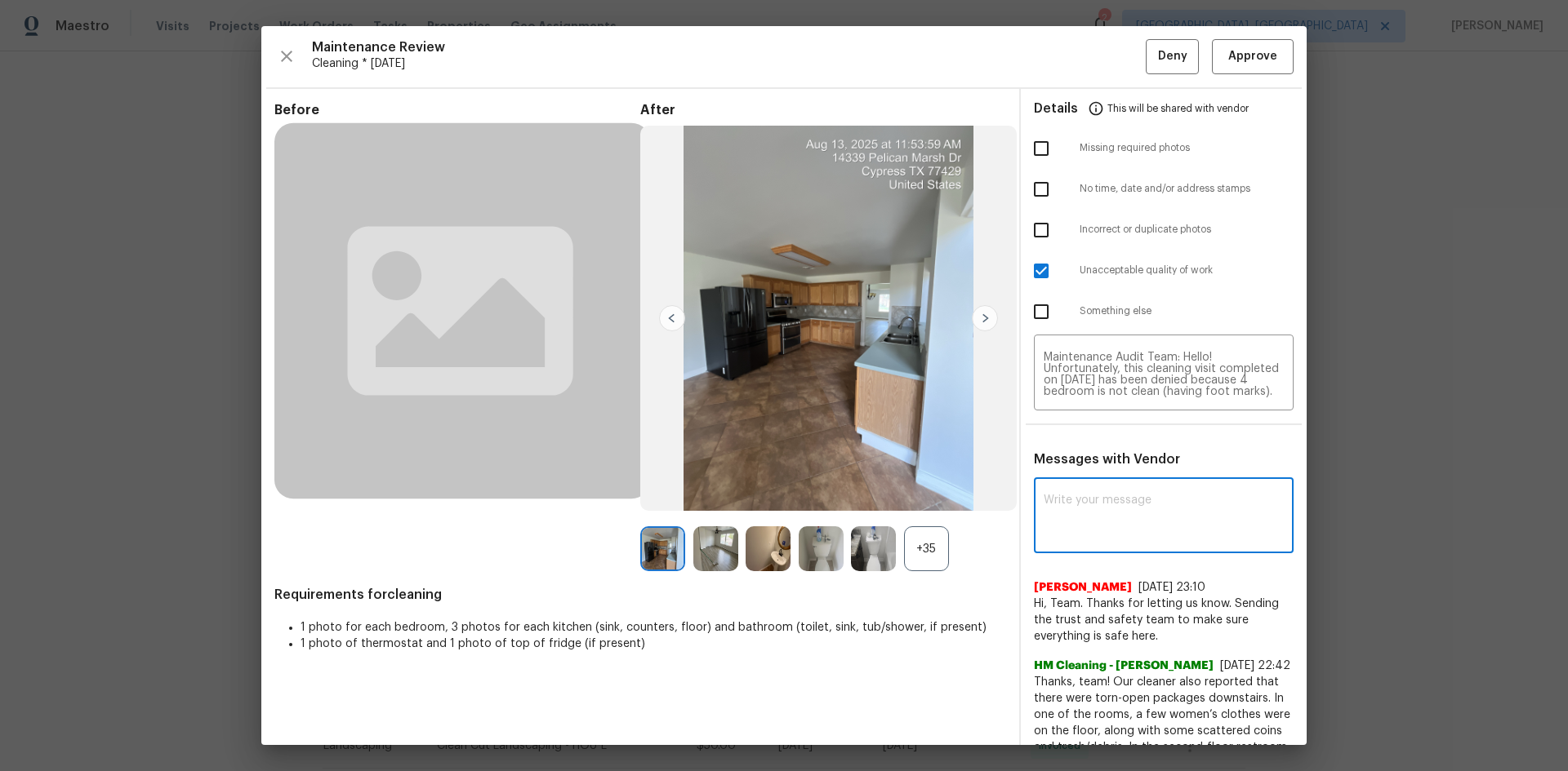
paste textarea "Maintenance Audit Team: Hello! Unfortunately, this cleaning visit completed on …"
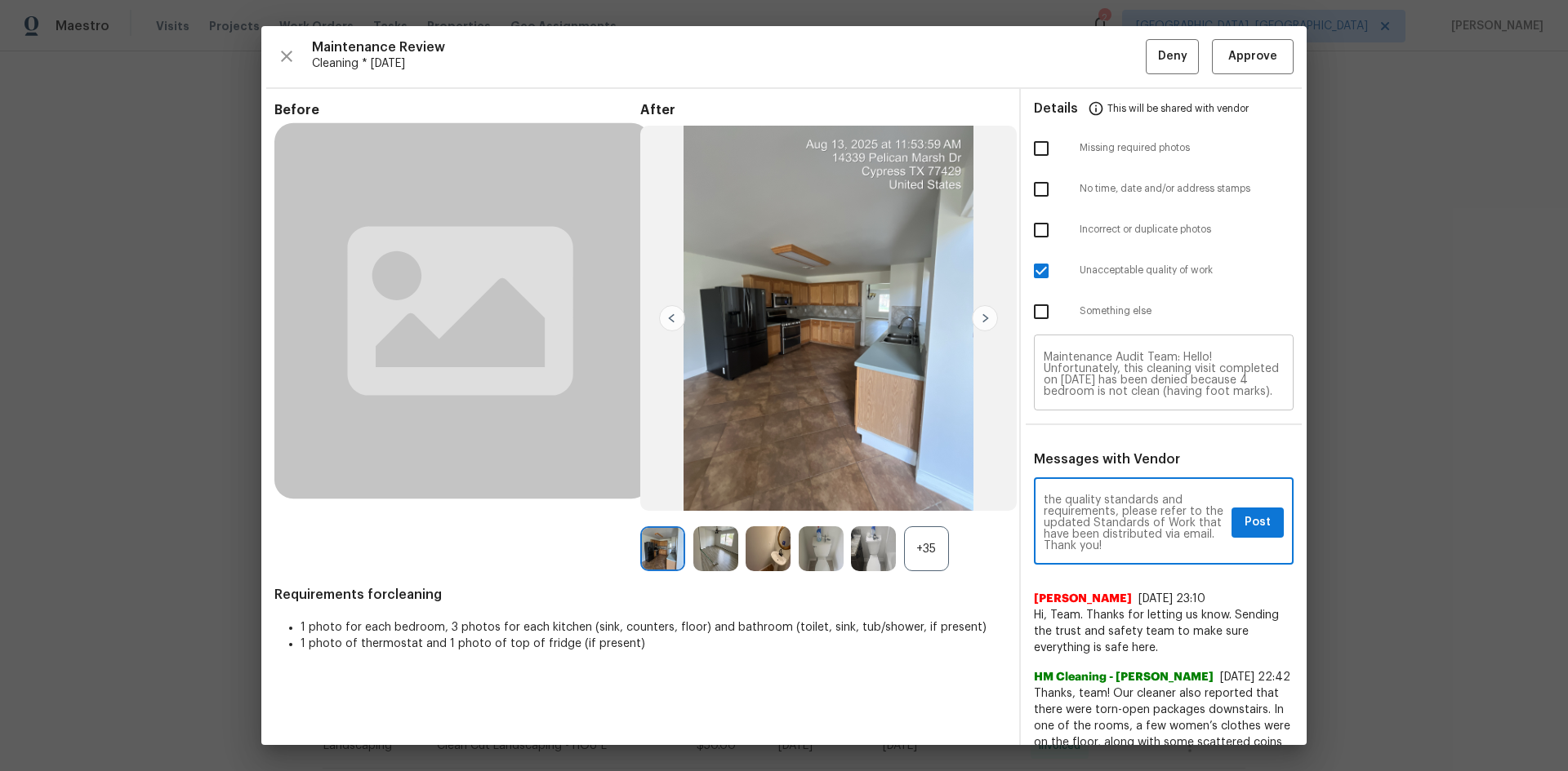
type textarea "Maintenance Audit Team: Hello! Unfortunately, this cleaning visit completed on …"
click at [1114, 370] on textarea "Maintenance Audit Team: Hello! Unfortunately, this cleaning visit completed on …" at bounding box center [1163, 374] width 240 height 46
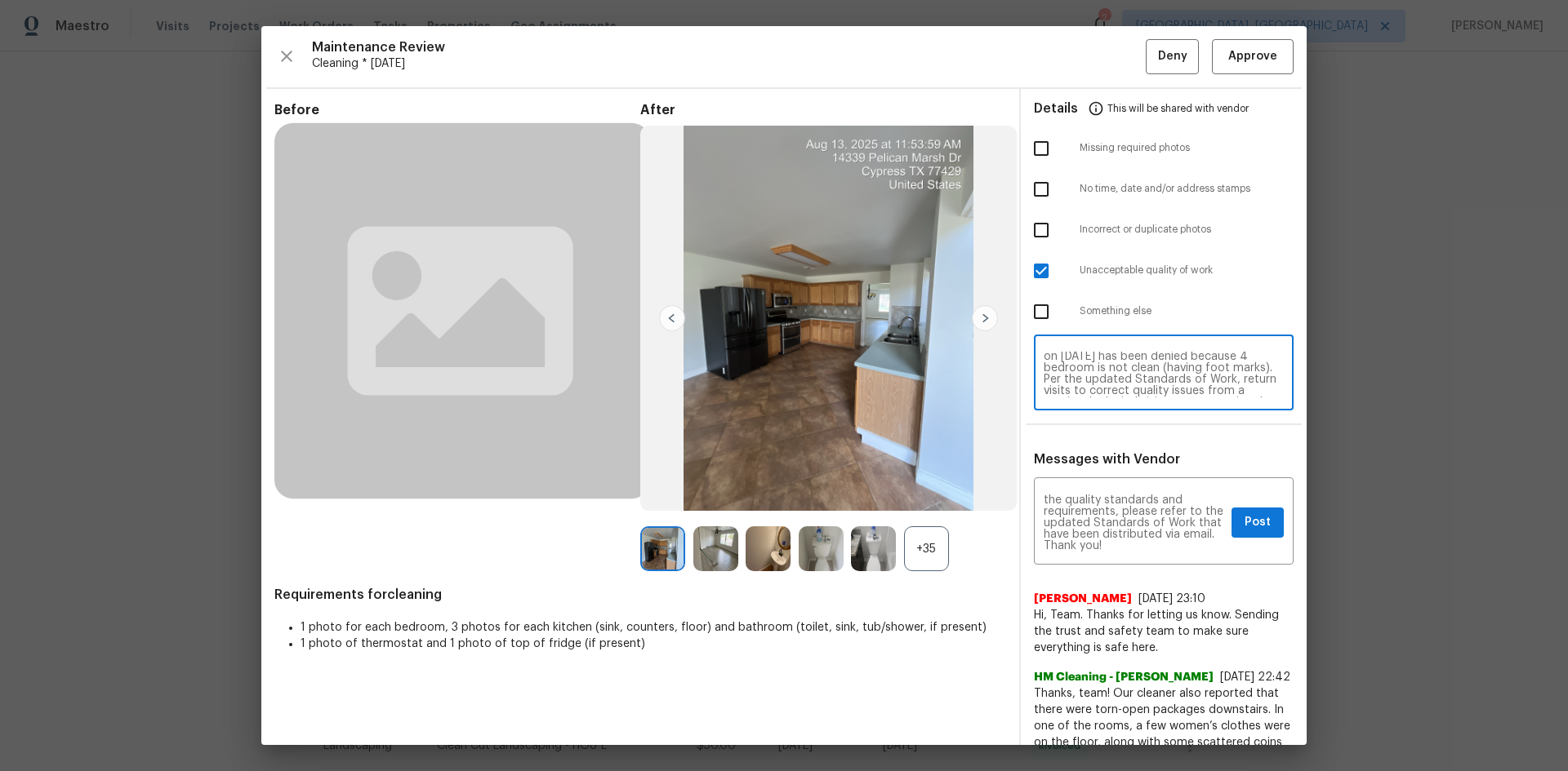
scroll to position [35, 0]
click at [1114, 516] on button "Post" at bounding box center [1258, 523] width 52 height 31
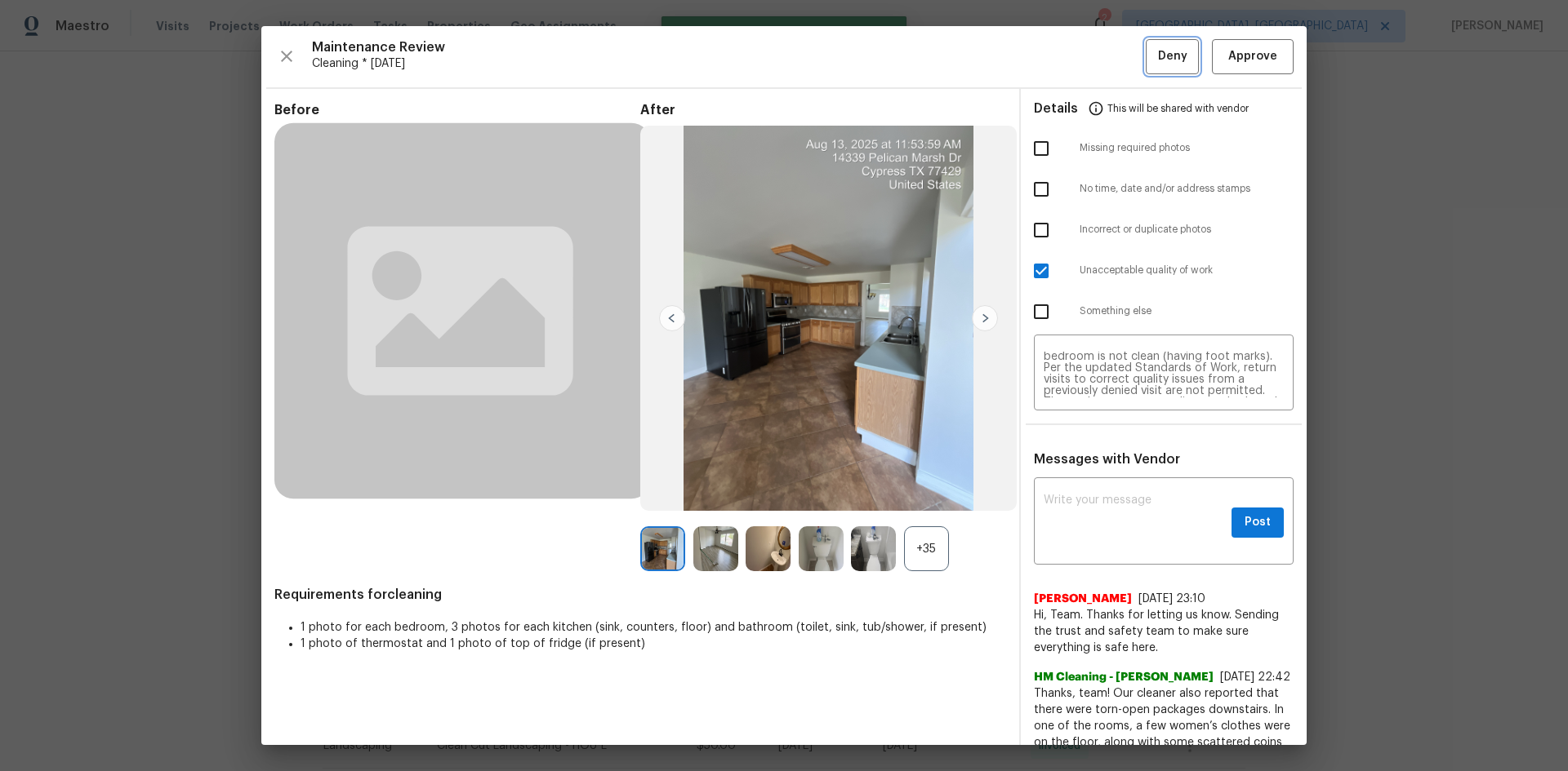
click at [1114, 53] on span "Deny" at bounding box center [1173, 57] width 30 height 21
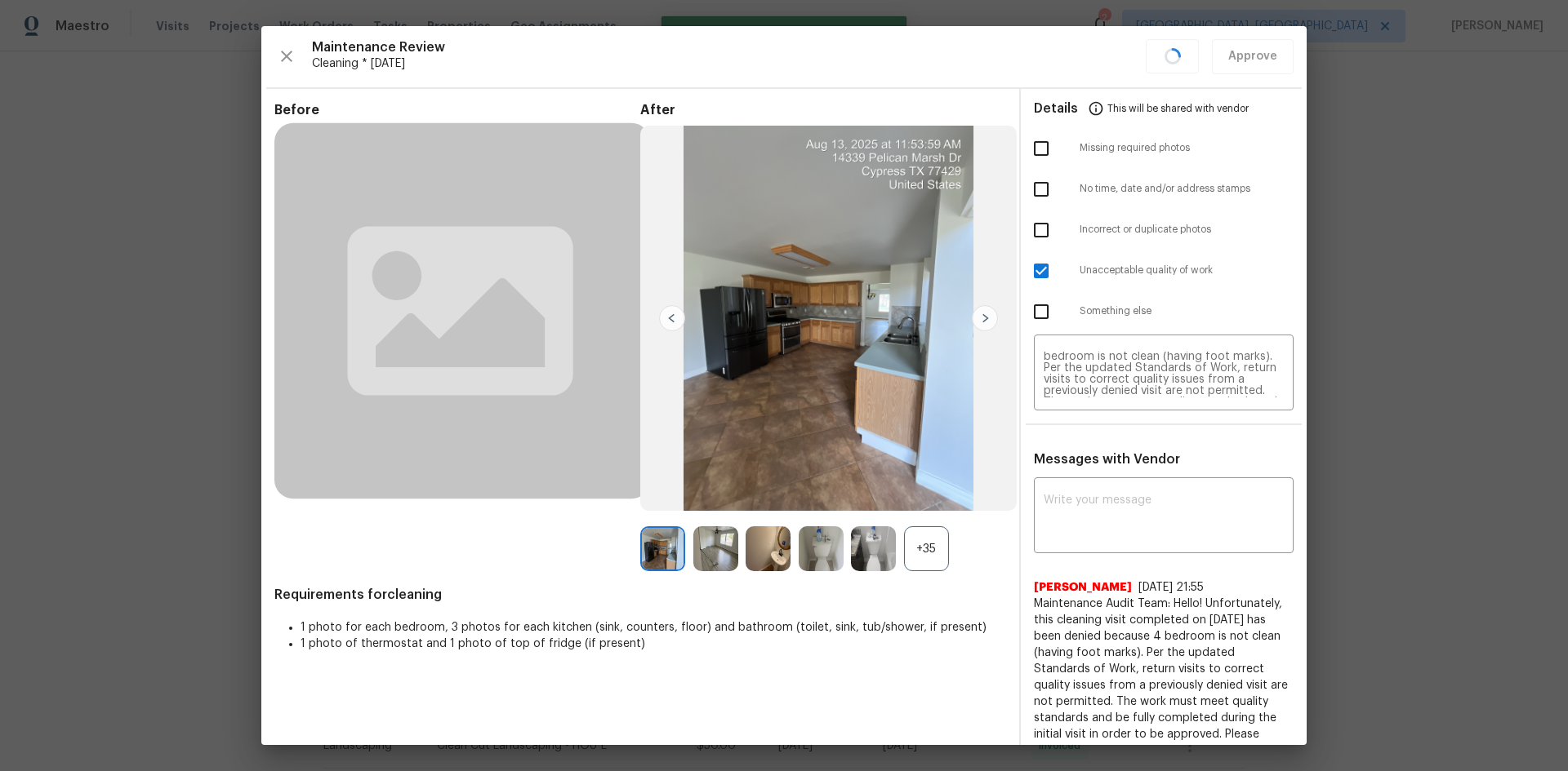
scroll to position [0, 0]
